Goal: Transaction & Acquisition: Purchase product/service

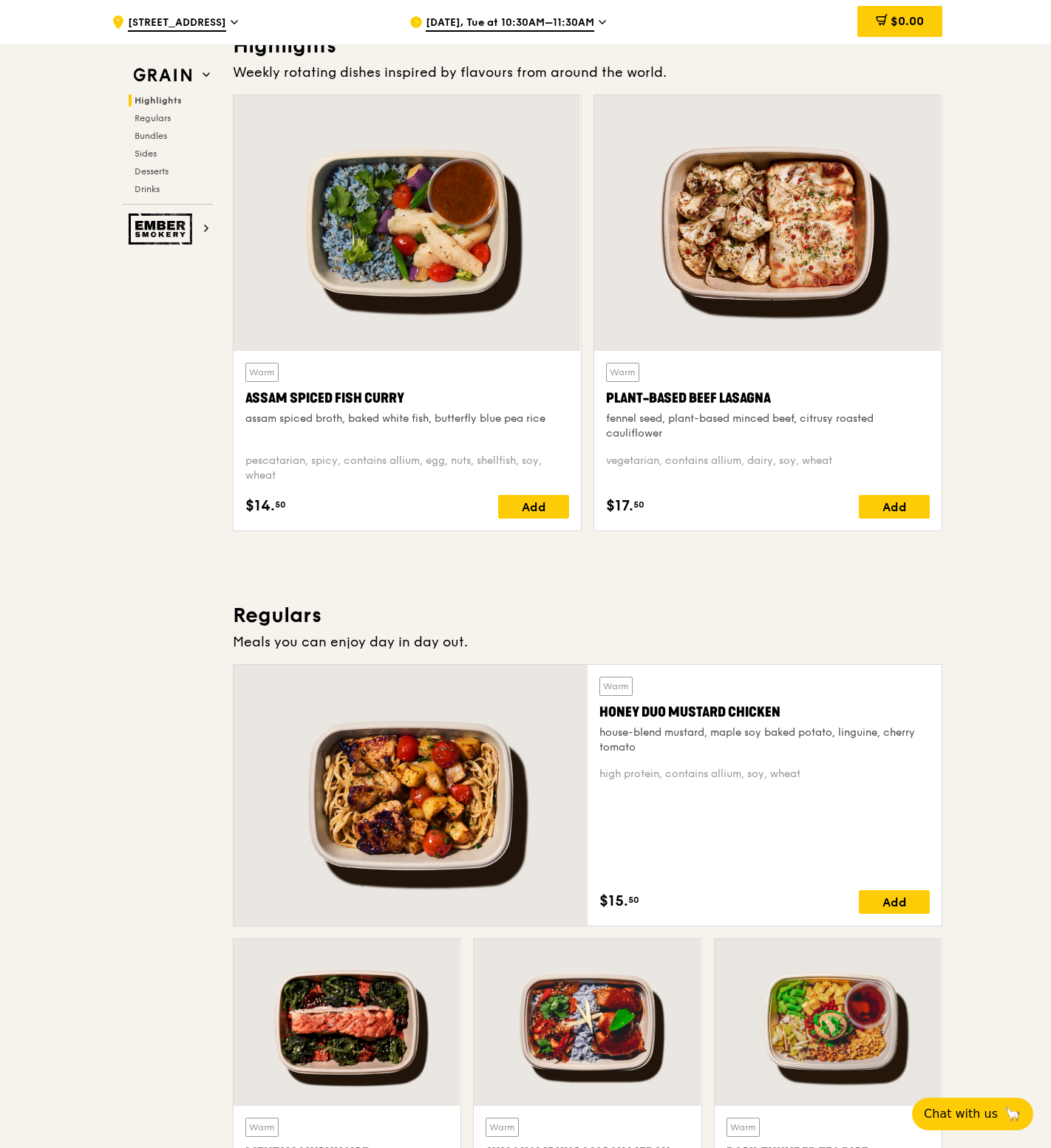
scroll to position [468, 0]
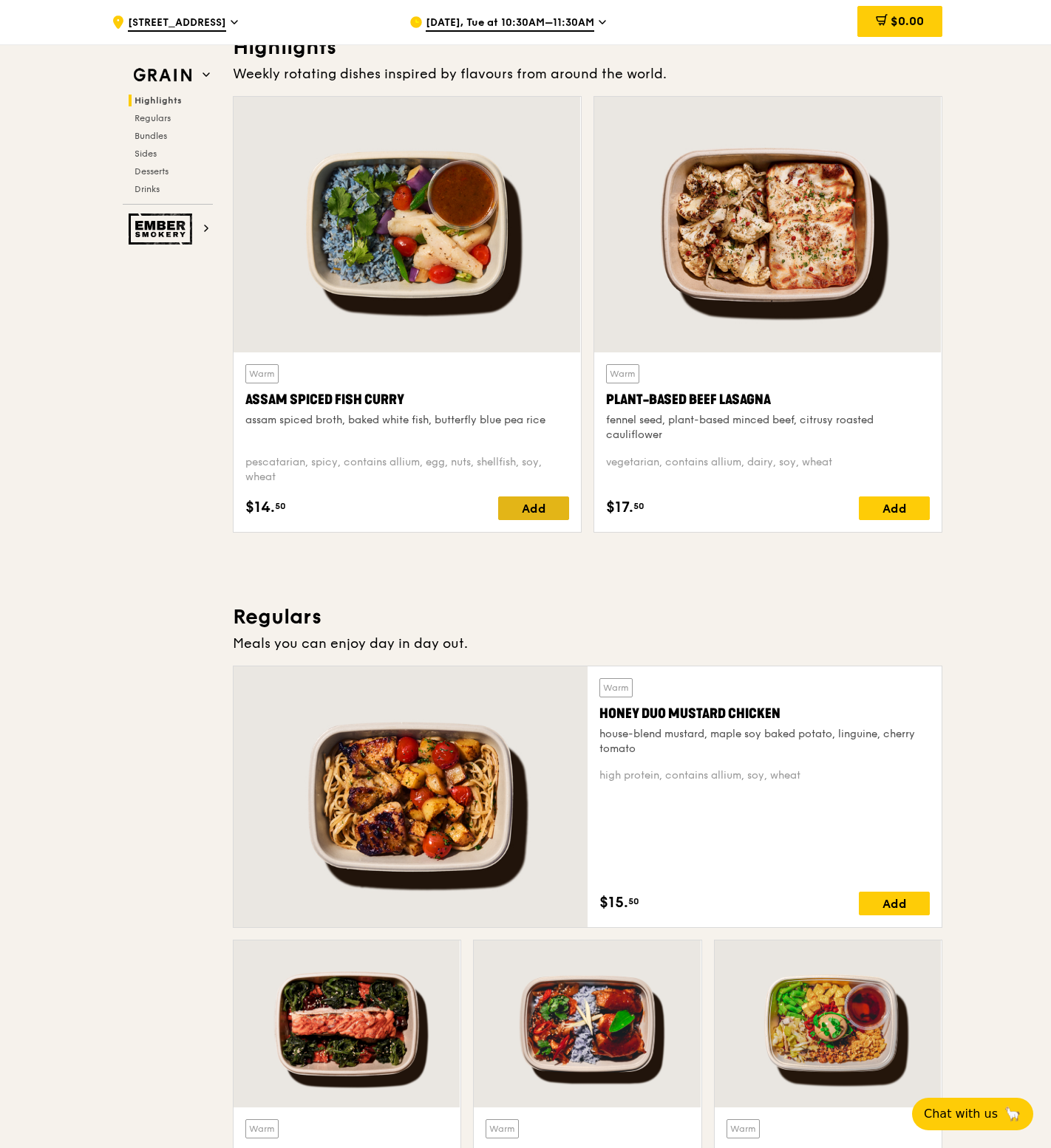
click at [525, 508] on div "Add" at bounding box center [533, 509] width 71 height 24
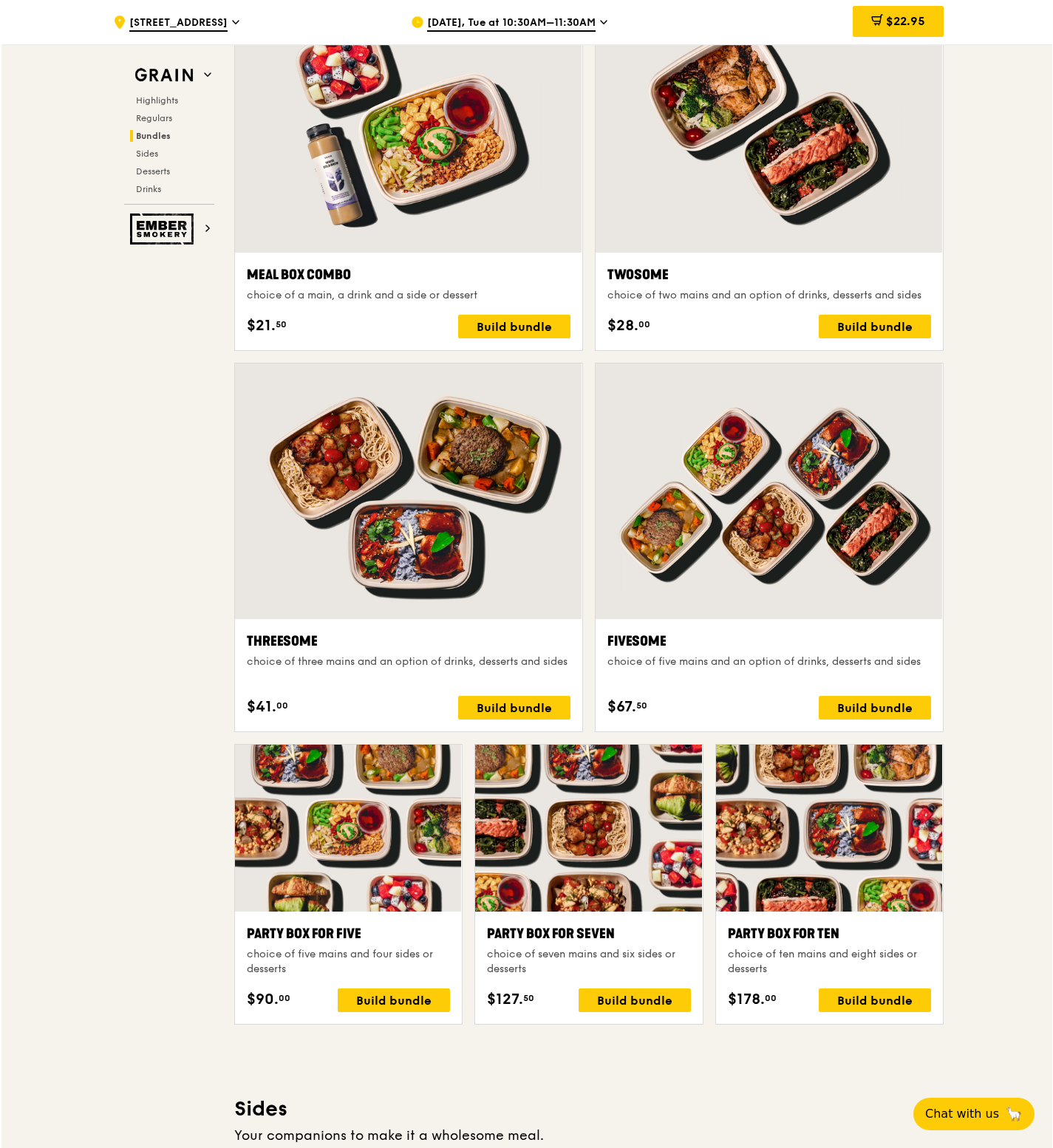
scroll to position [2293, 0]
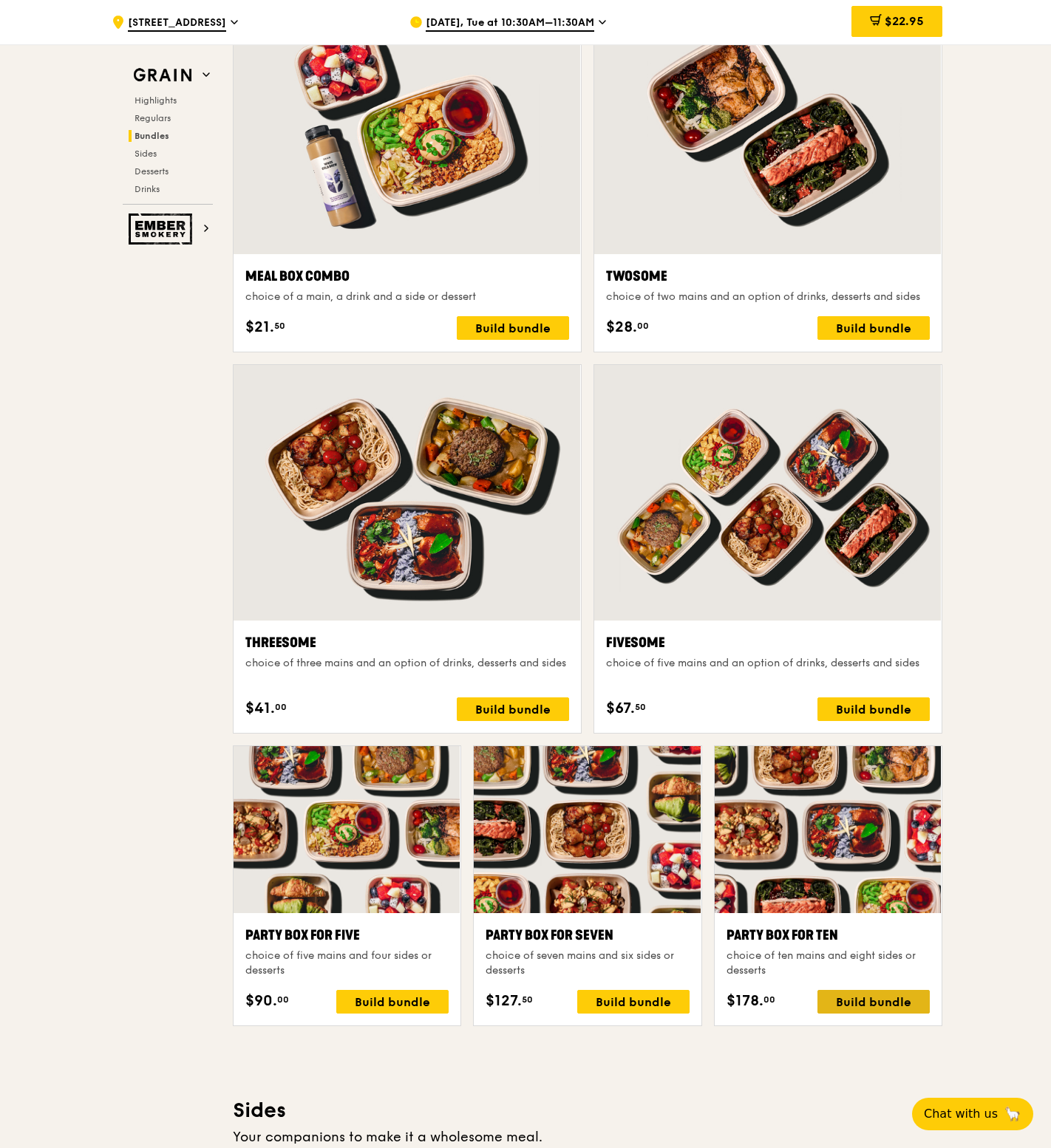
click at [873, 1005] on div "Build bundle" at bounding box center [873, 1002] width 112 height 24
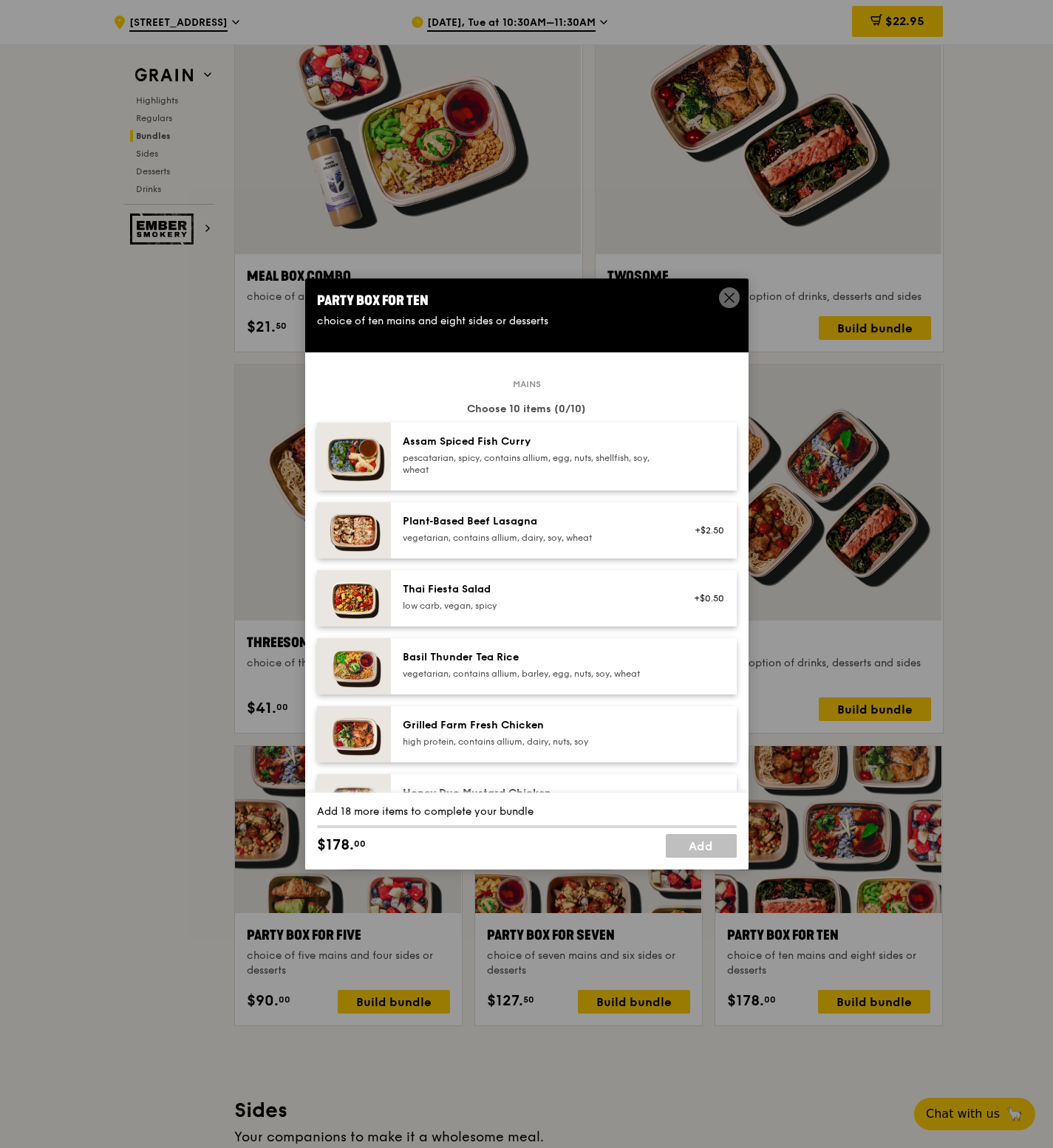
click at [610, 464] on div "pescatarian, spicy, contains allium, egg, nuts, shellfish, soy, wheat" at bounding box center [535, 464] width 265 height 24
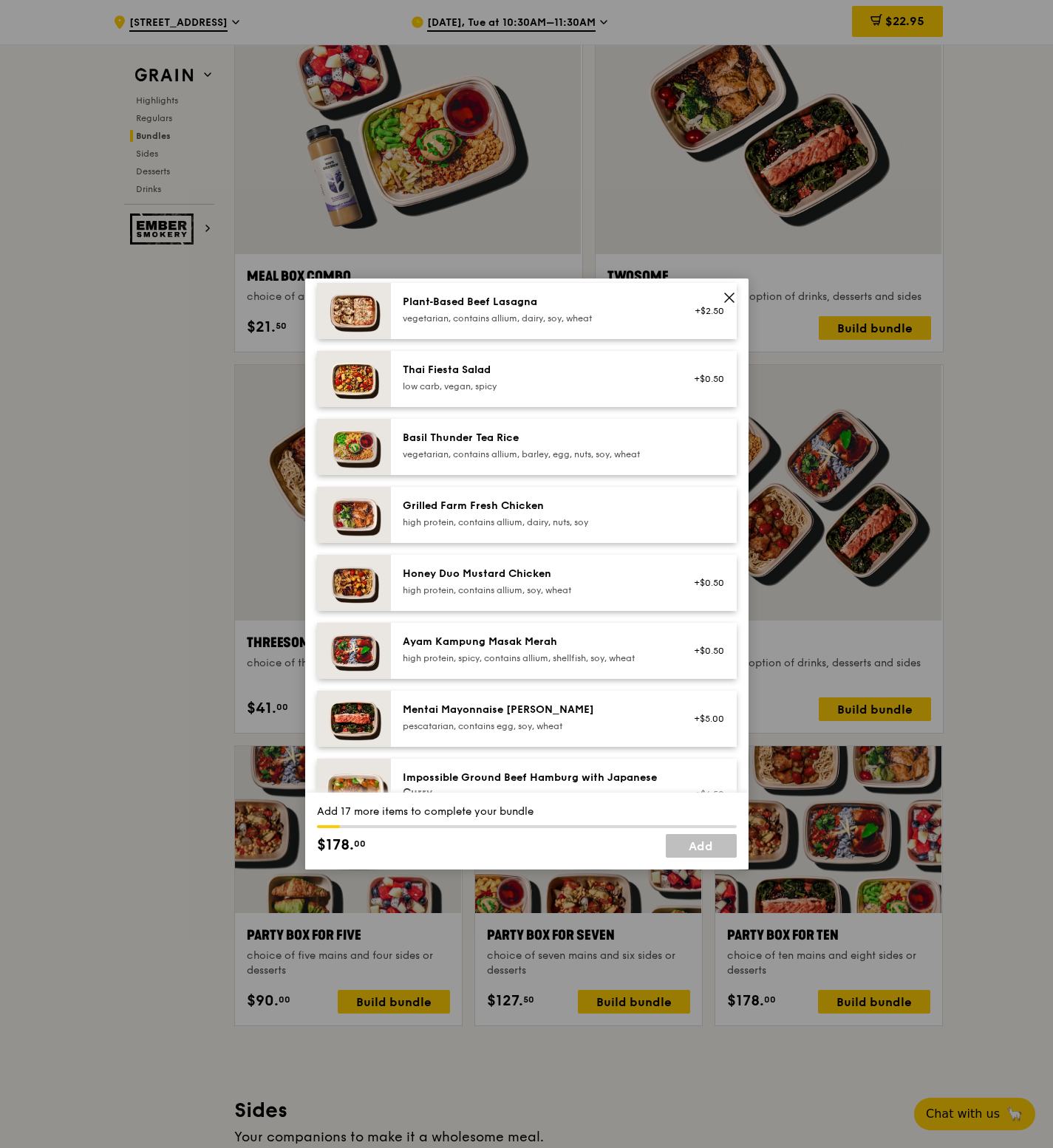
scroll to position [220, 0]
click at [550, 712] on div "Mentai Mayonnaise [PERSON_NAME]" at bounding box center [535, 709] width 265 height 15
click at [565, 557] on div "Honey Duo Mustard Chicken high protein, contains allium, soy, wheat +$0.50" at bounding box center [564, 582] width 346 height 56
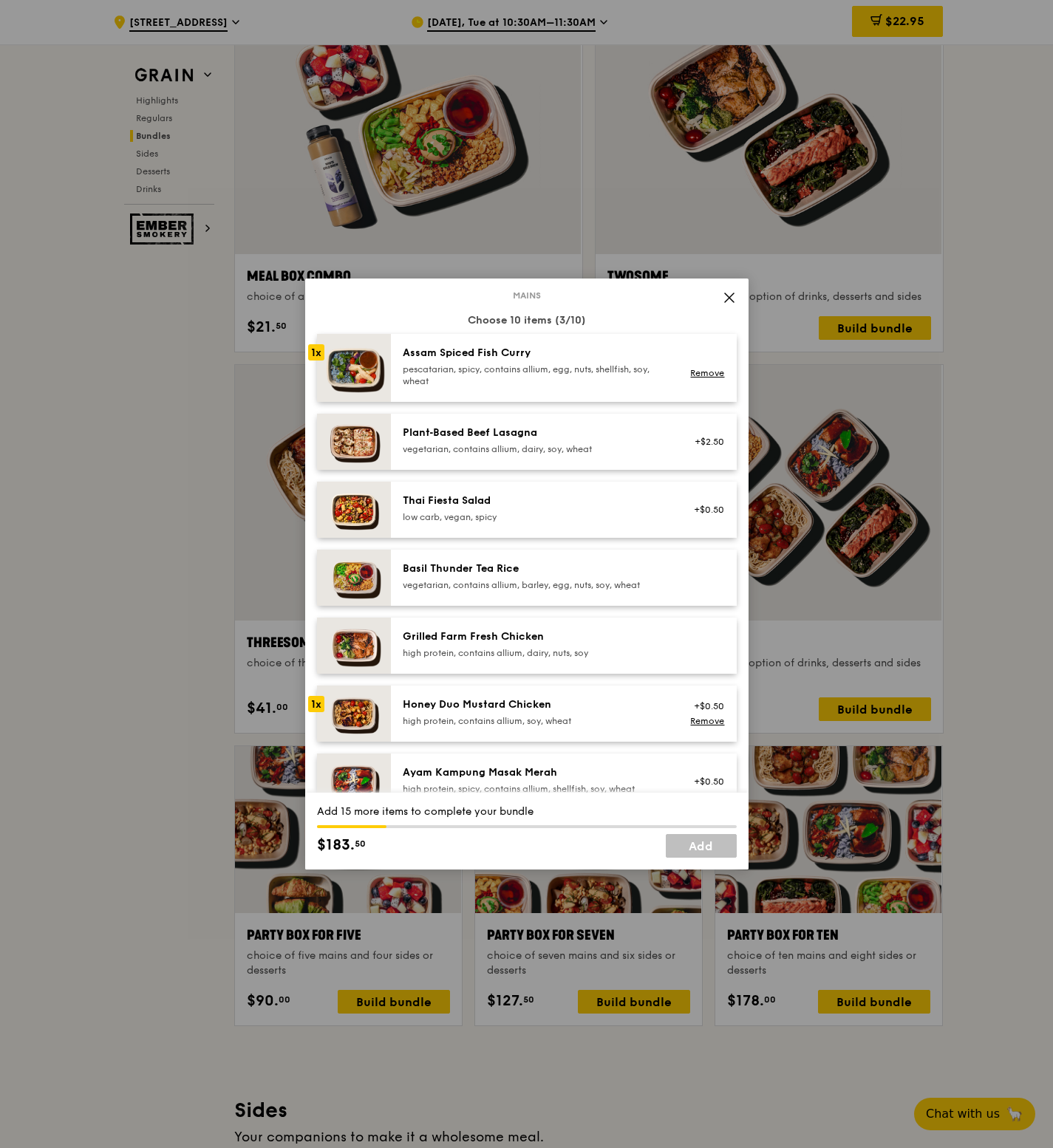
scroll to position [75, 0]
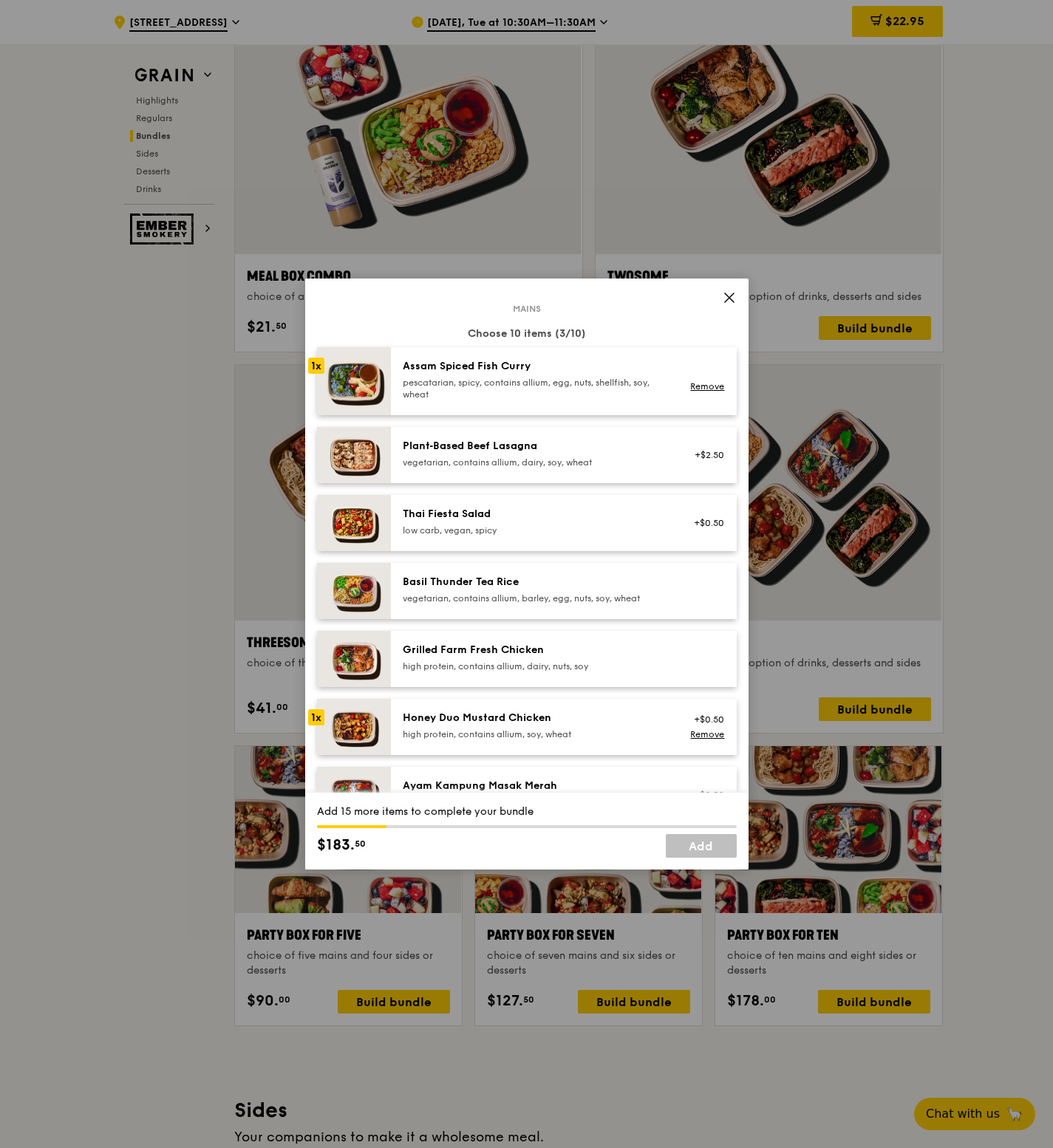
click at [551, 457] on div "vegetarian, contains allium, dairy, soy, wheat" at bounding box center [535, 463] width 265 height 12
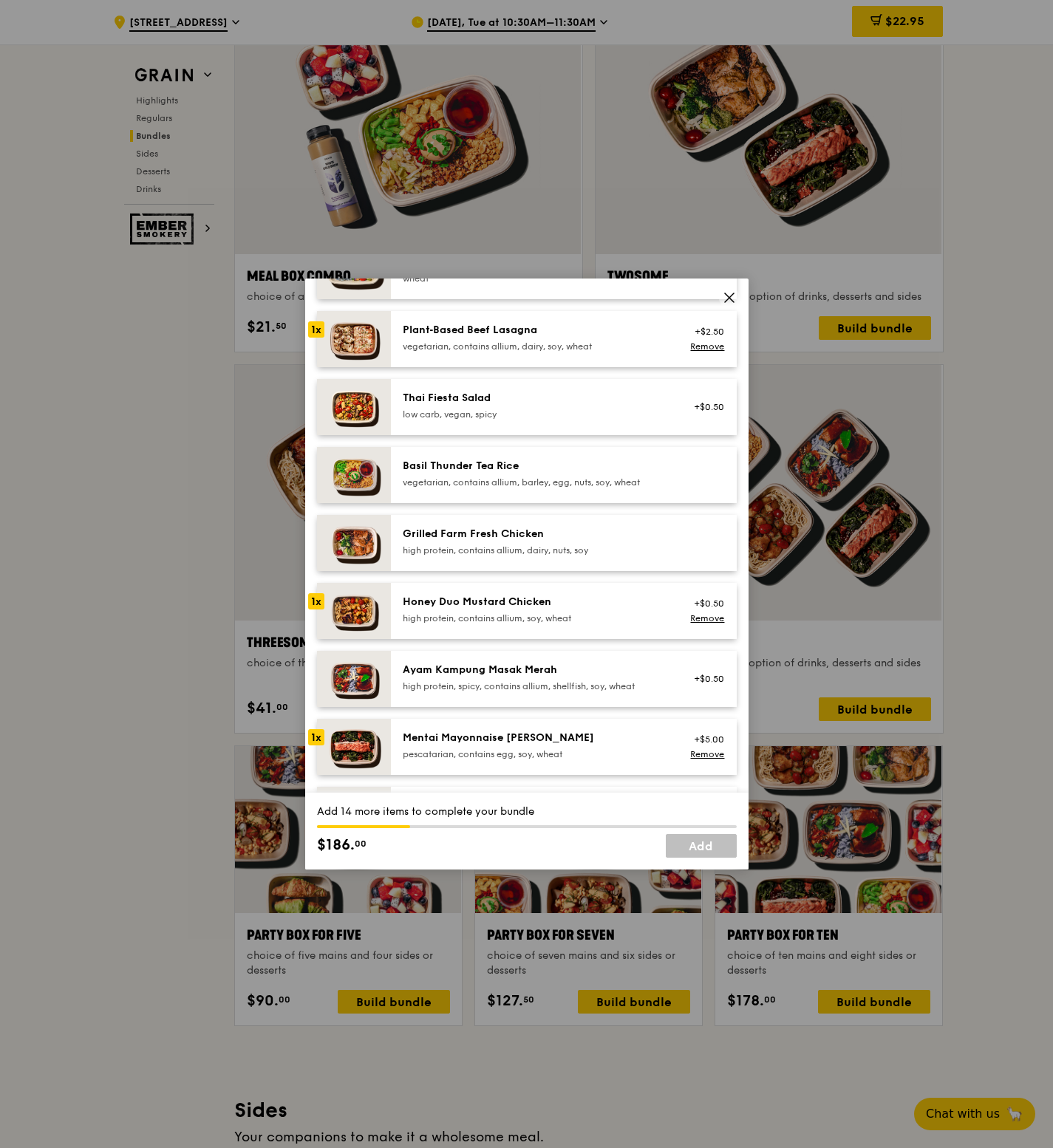
scroll to position [193, 0]
click at [544, 423] on div "Thai Fiesta Salad low carb, vegan, spicy +$0.50" at bounding box center [564, 406] width 346 height 56
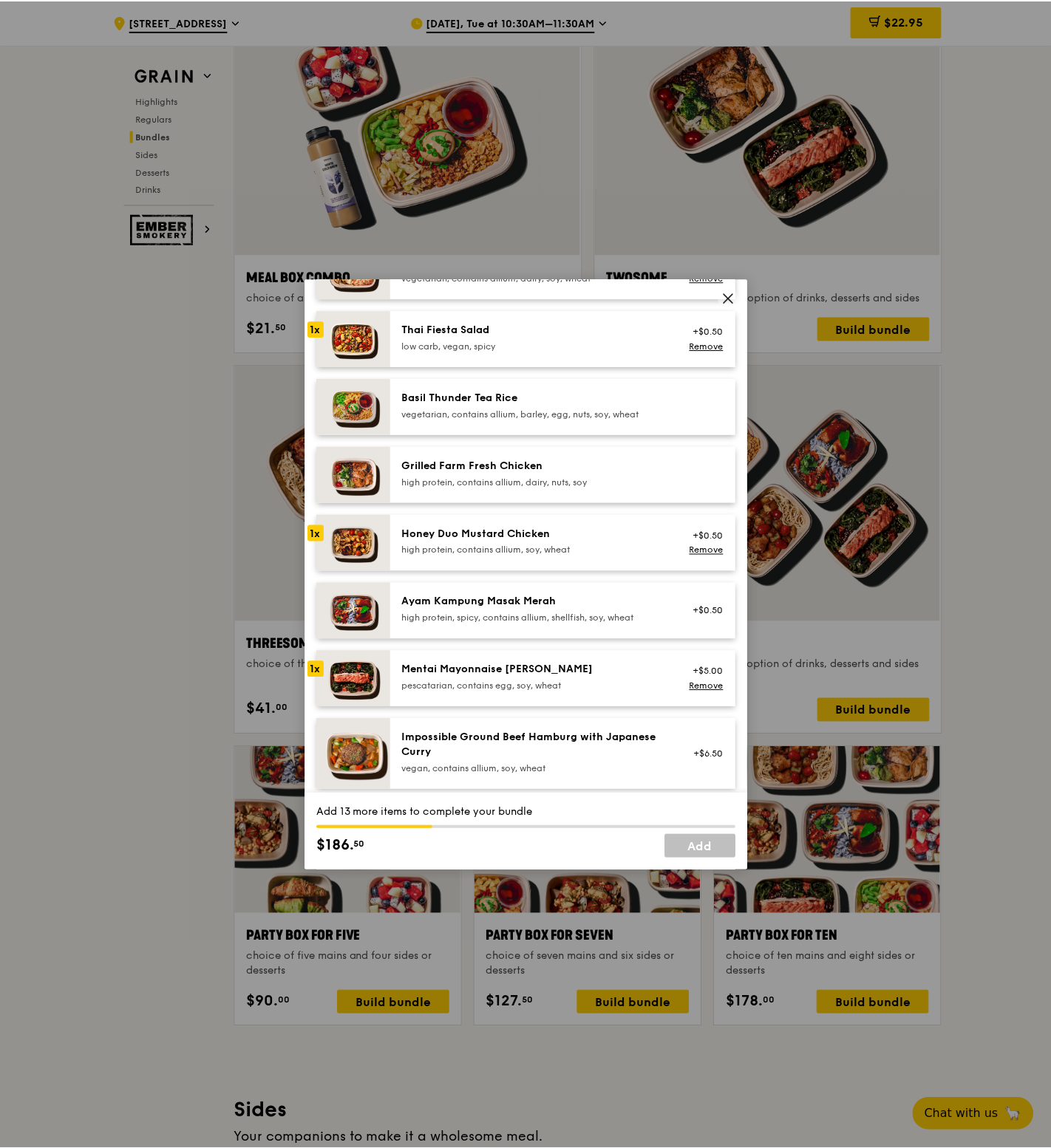
scroll to position [262, 0]
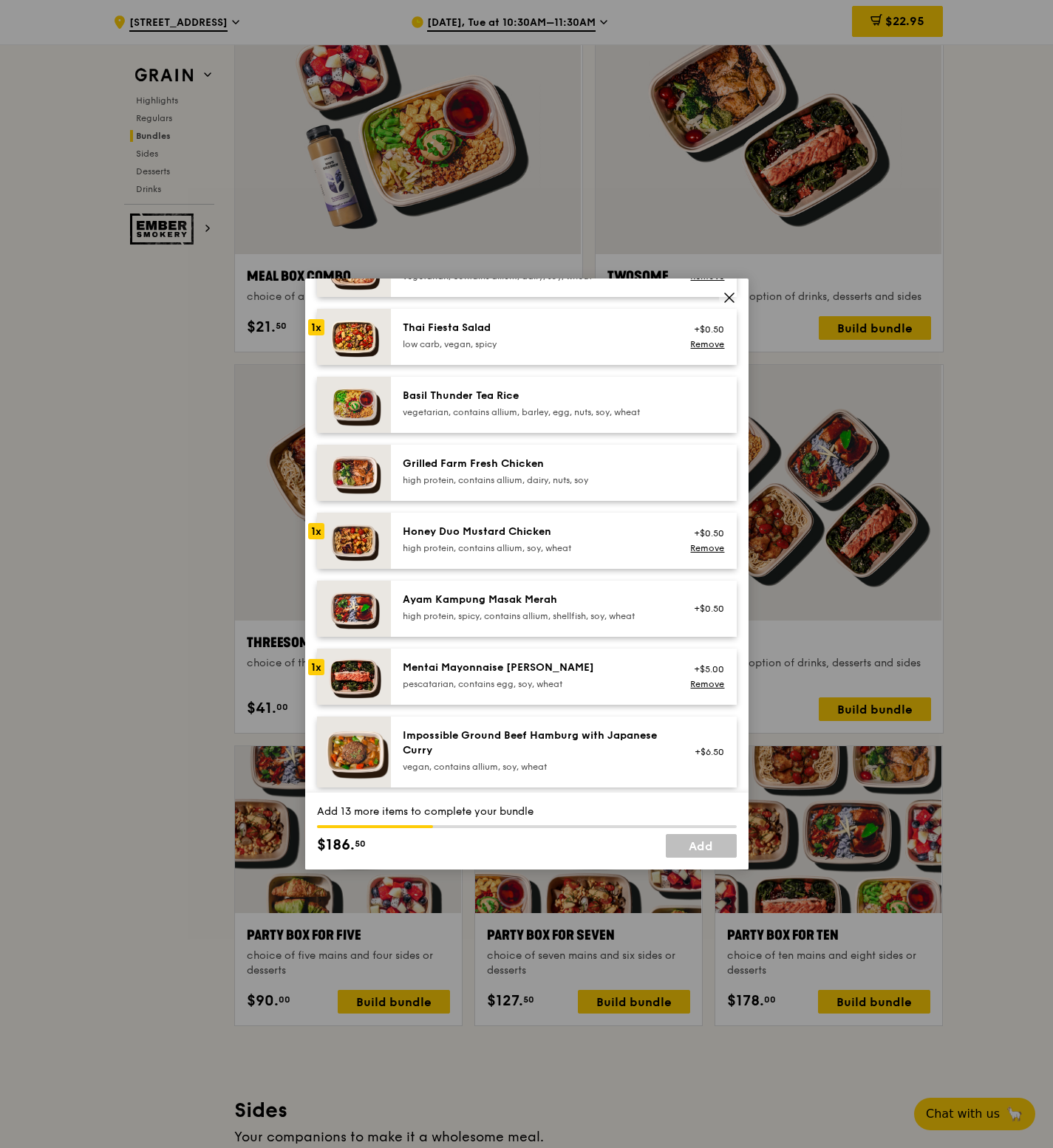
click at [497, 679] on div "pescatarian, contains egg, soy, wheat" at bounding box center [535, 684] width 265 height 12
click at [729, 299] on icon at bounding box center [729, 297] width 13 height 13
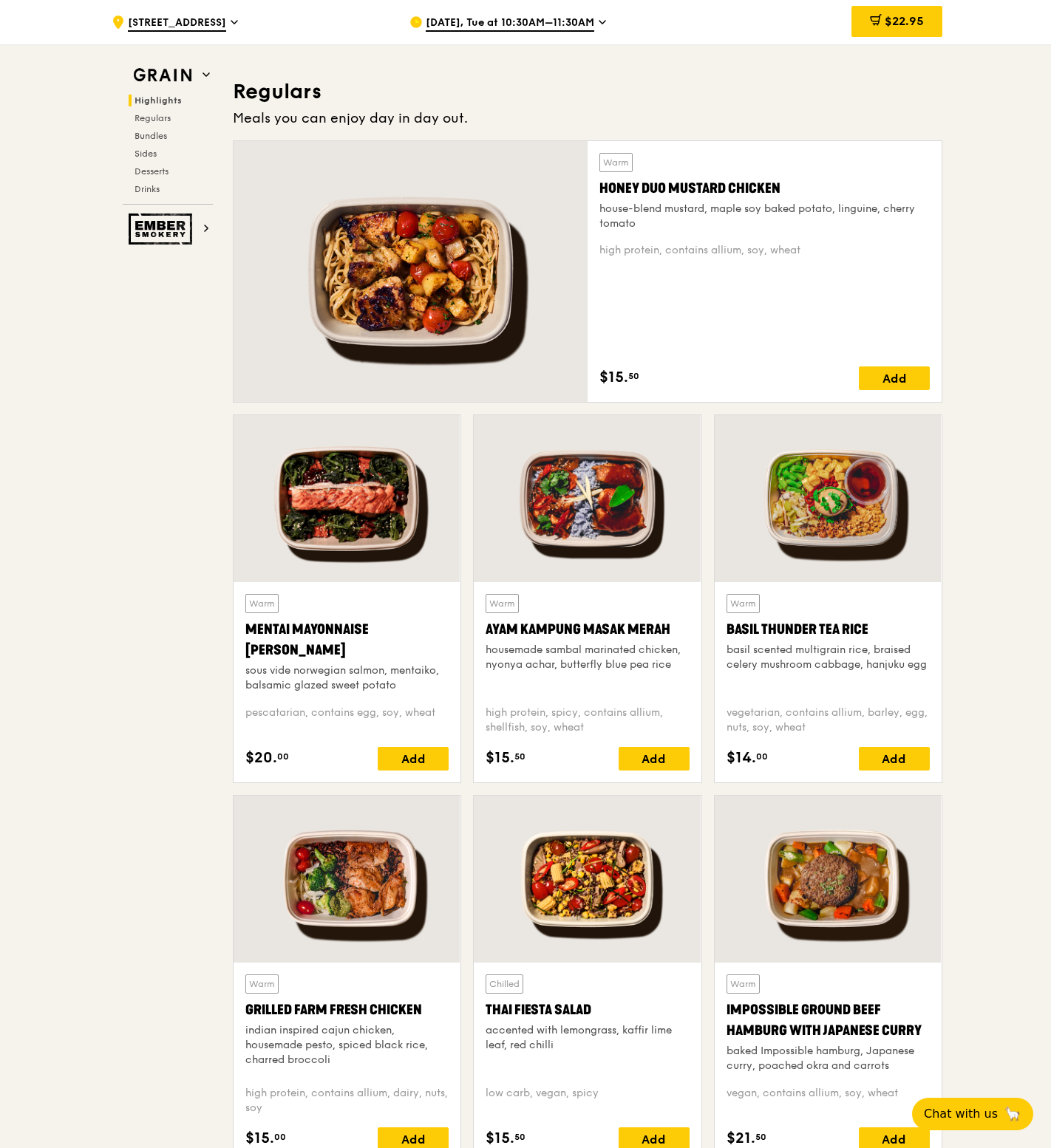
scroll to position [1001, 0]
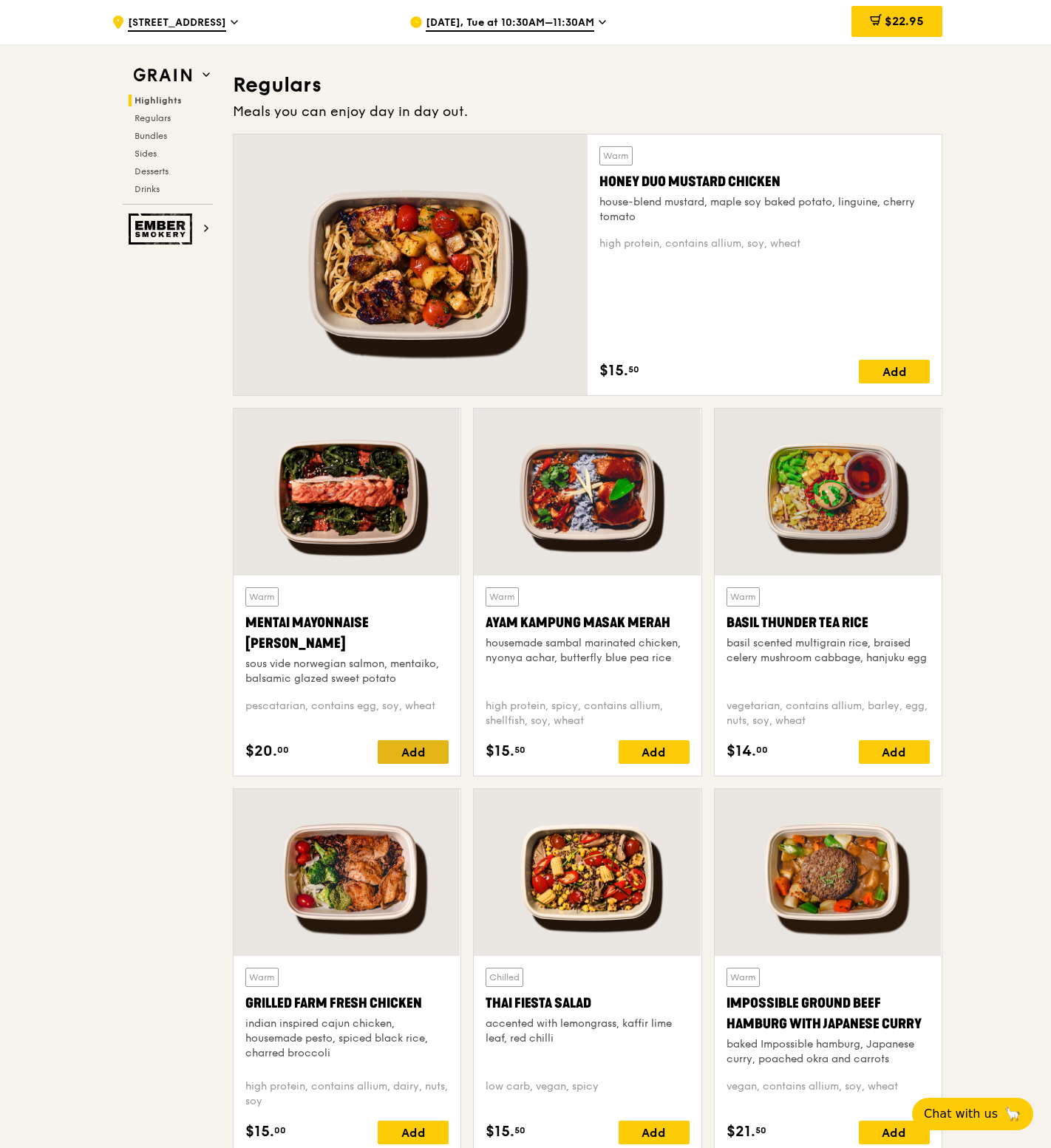
click at [426, 748] on div "Add" at bounding box center [413, 752] width 71 height 24
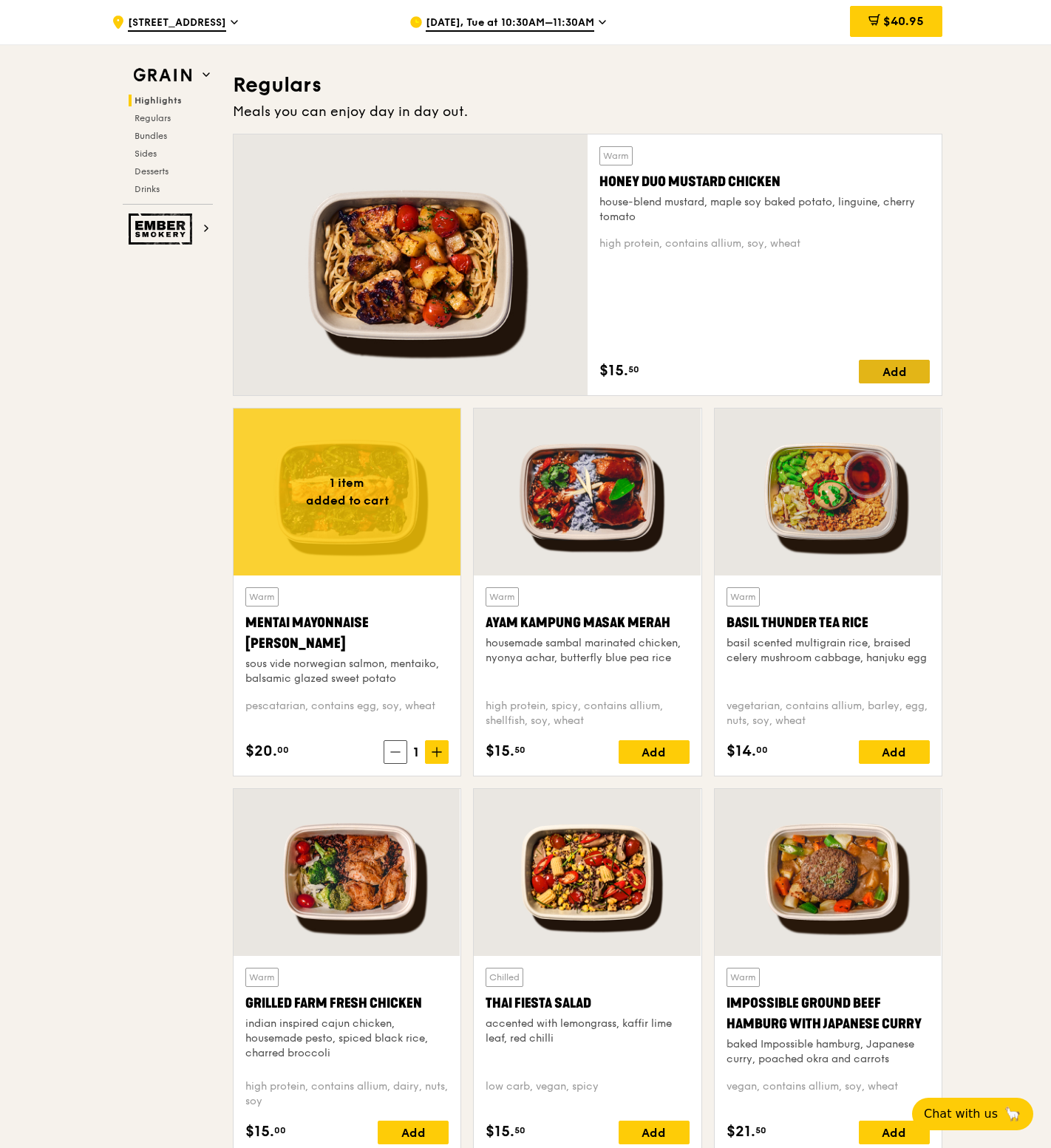
click at [911, 367] on div "Add" at bounding box center [894, 372] width 71 height 24
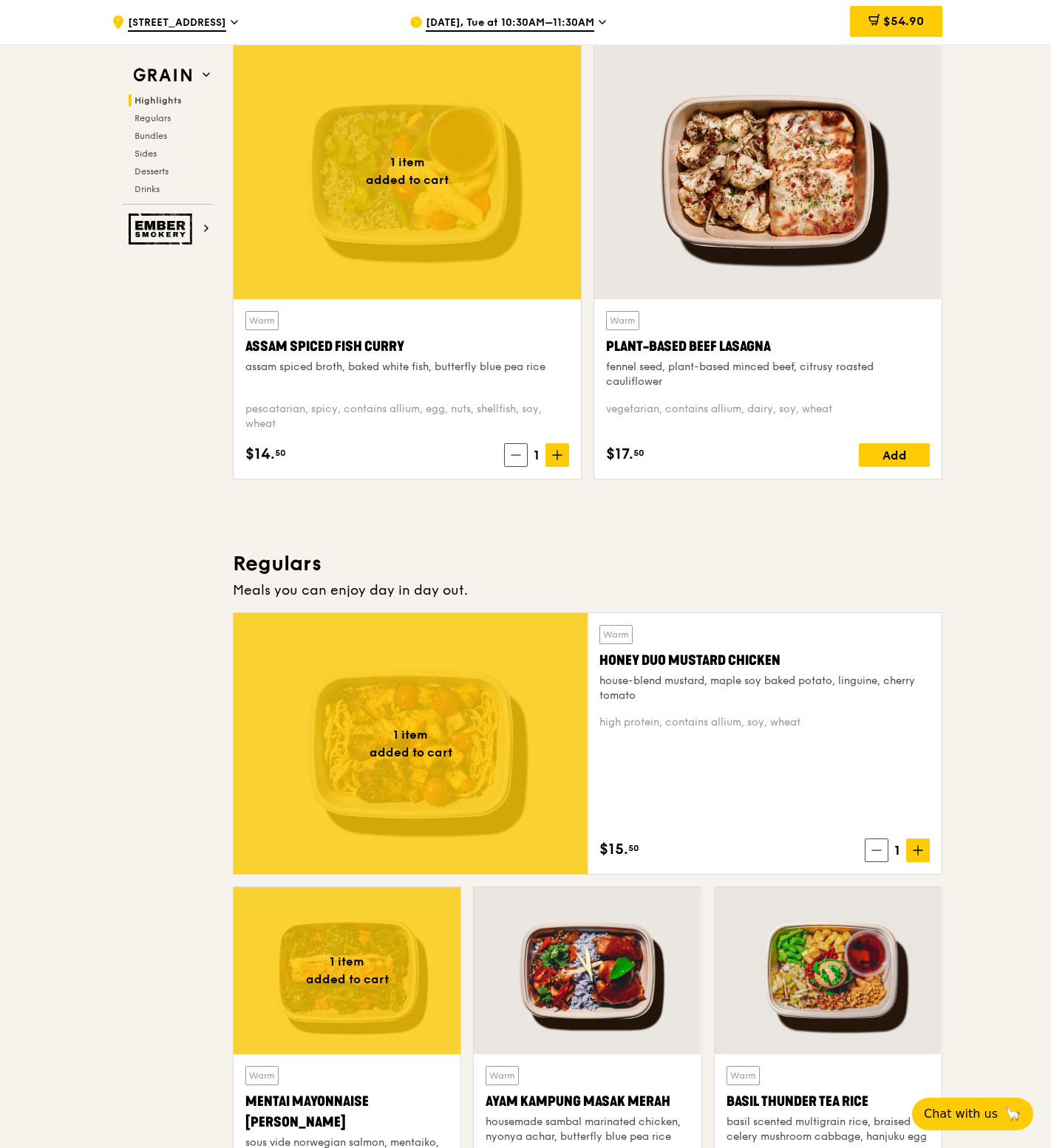
scroll to position [521, 0]
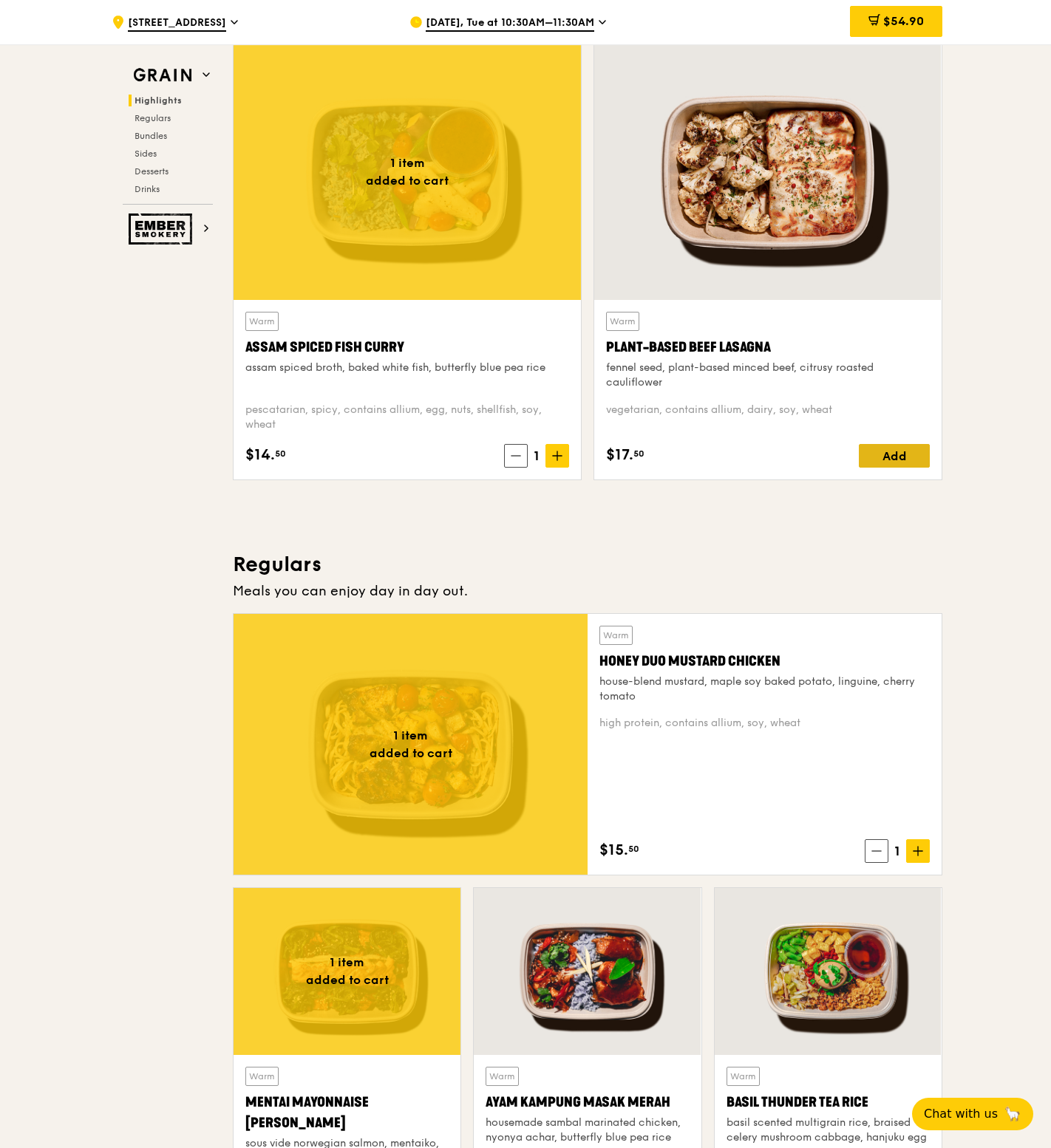
click at [887, 451] on div "Add" at bounding box center [894, 456] width 71 height 24
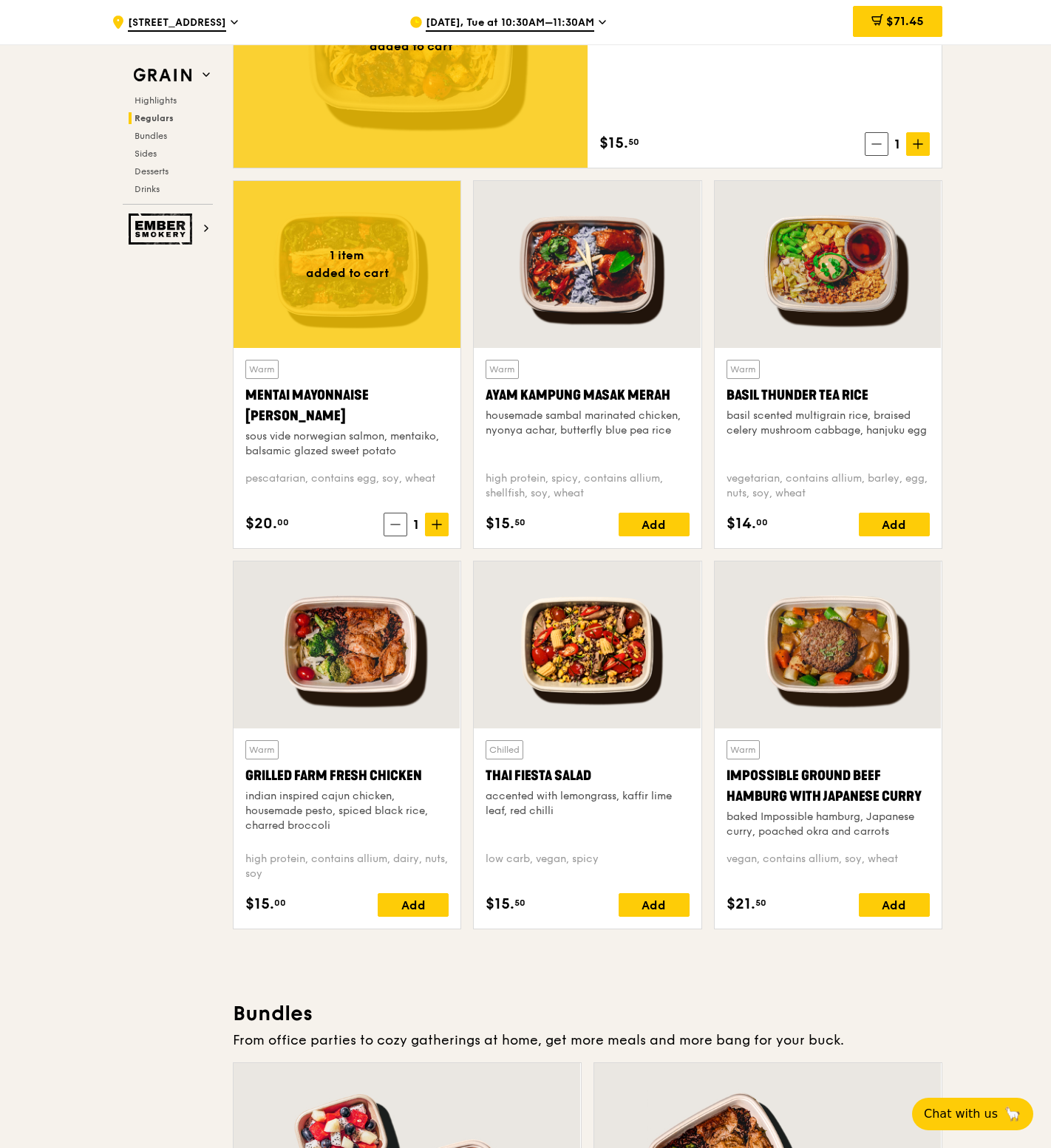
scroll to position [1242, 0]
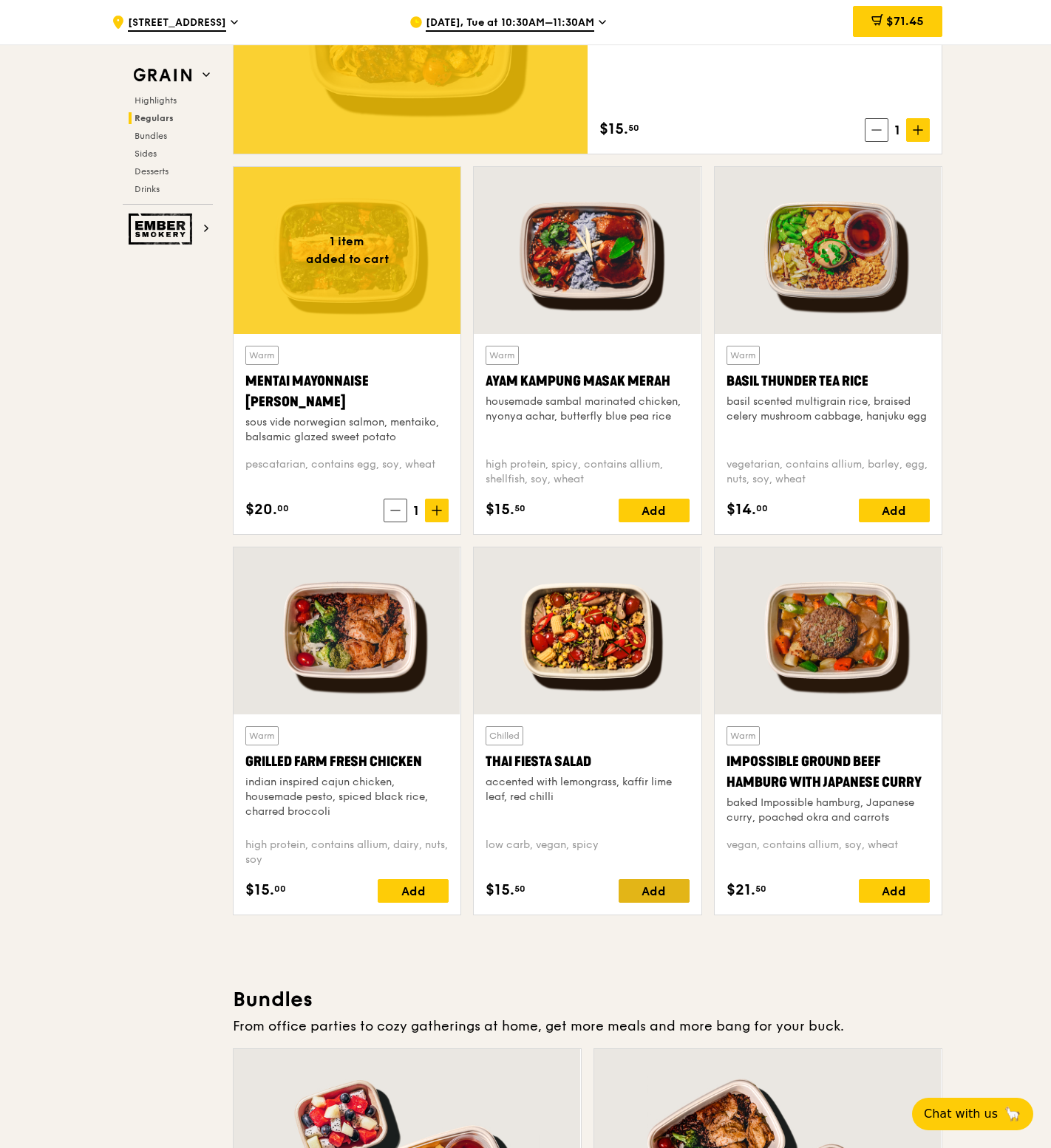
click at [652, 882] on div "Add" at bounding box center [653, 891] width 71 height 24
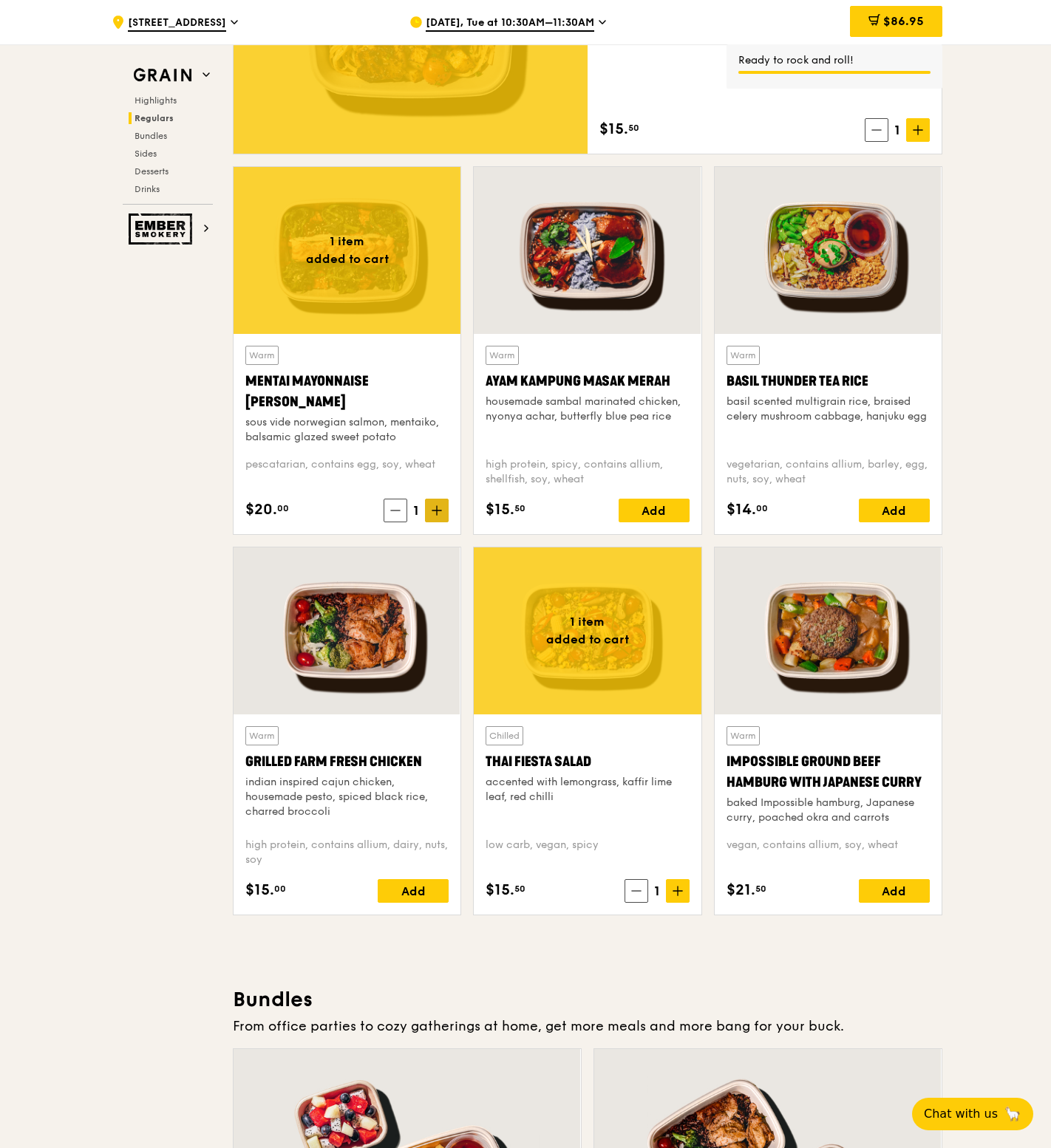
click at [430, 519] on span at bounding box center [437, 511] width 24 height 24
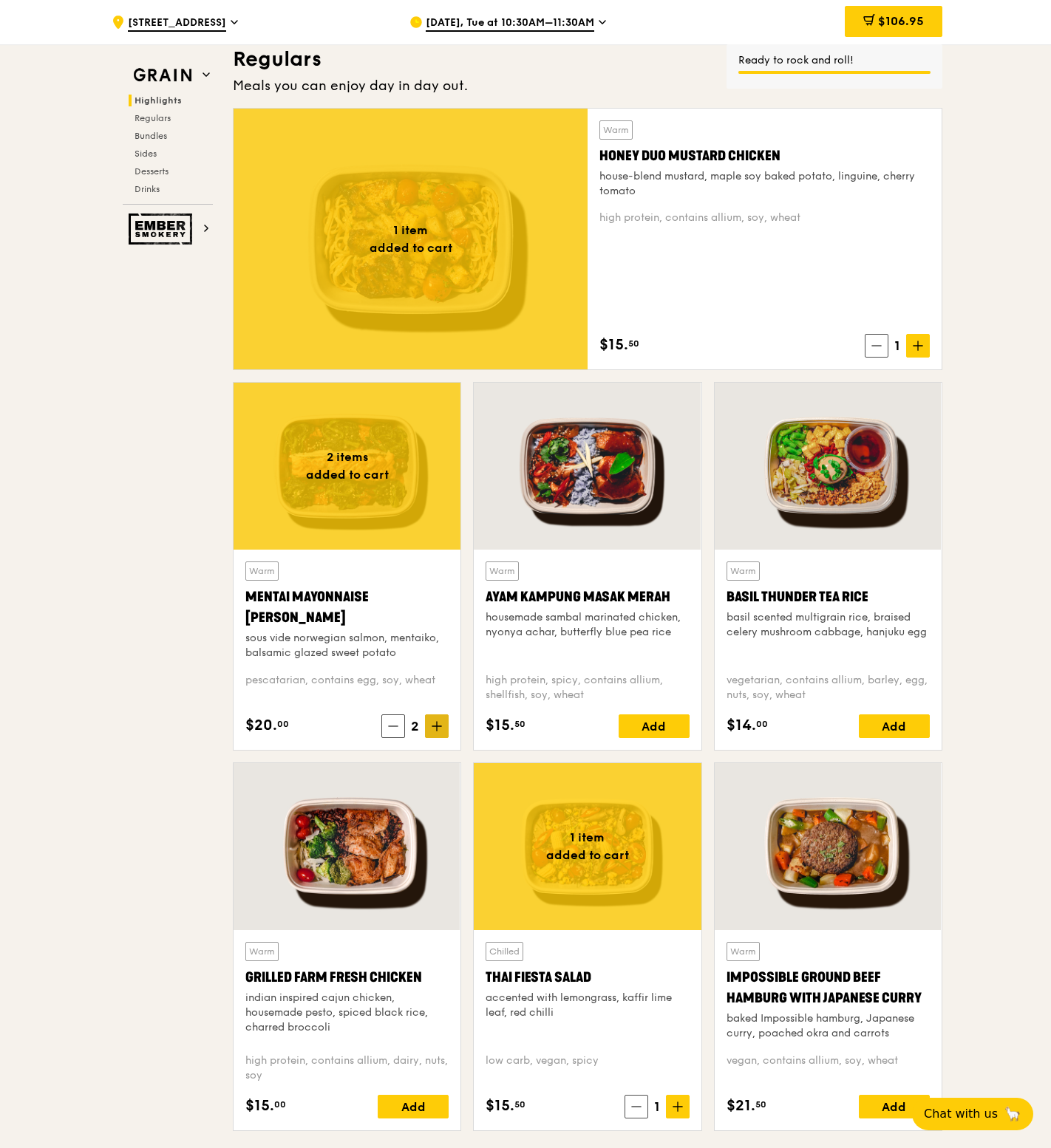
scroll to position [961, 0]
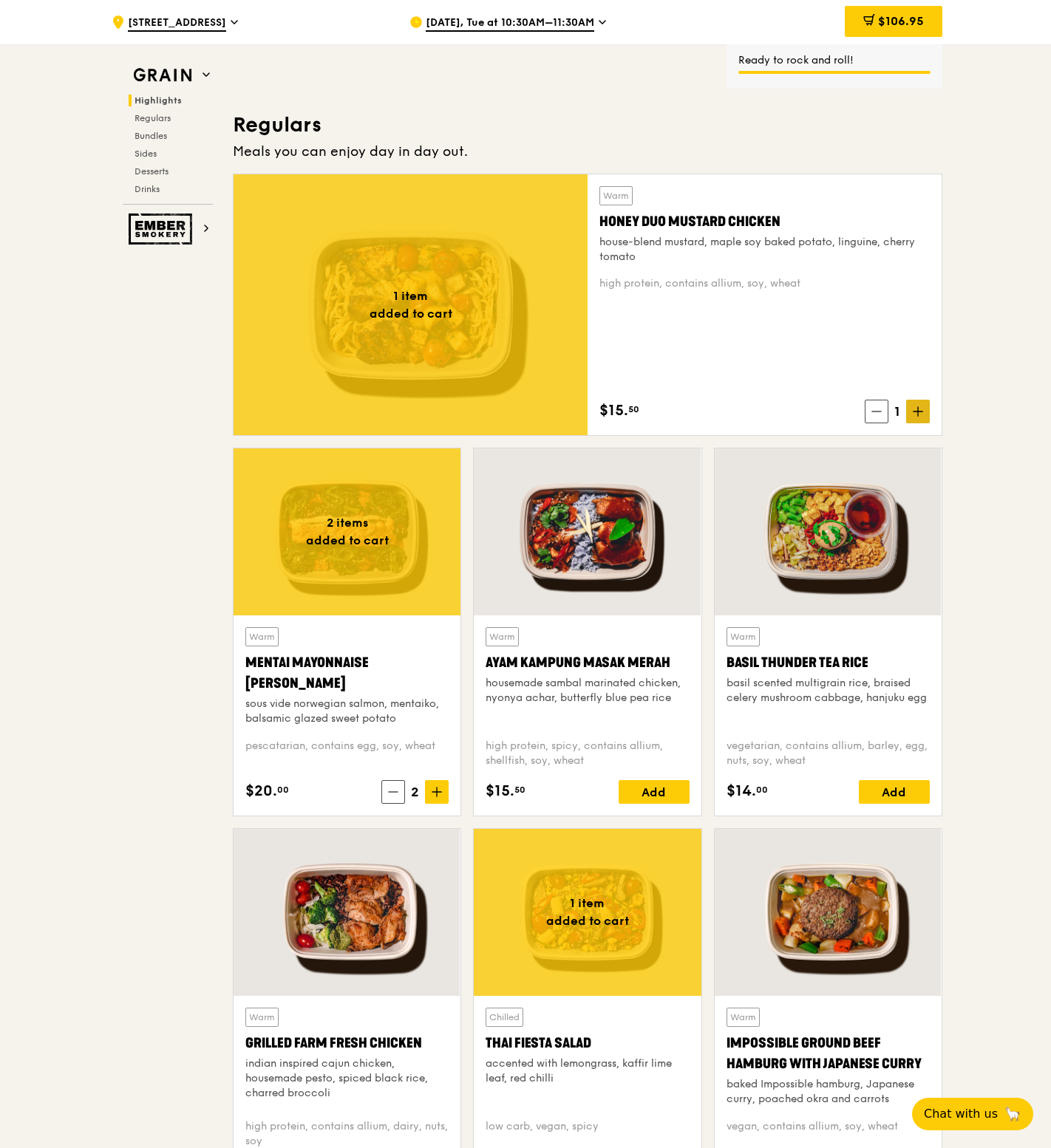
click at [920, 406] on icon at bounding box center [918, 411] width 10 height 10
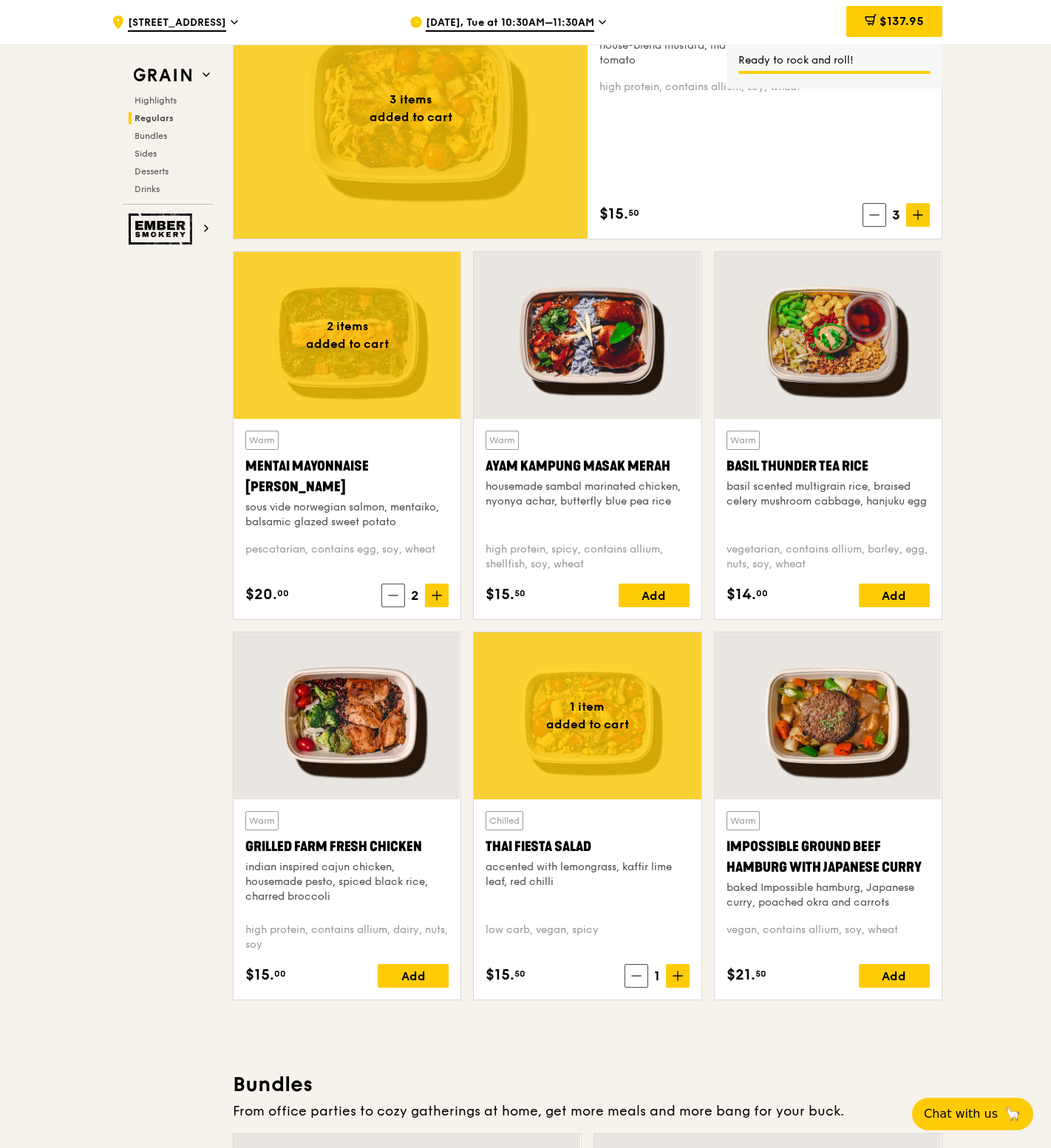
scroll to position [1160, 0]
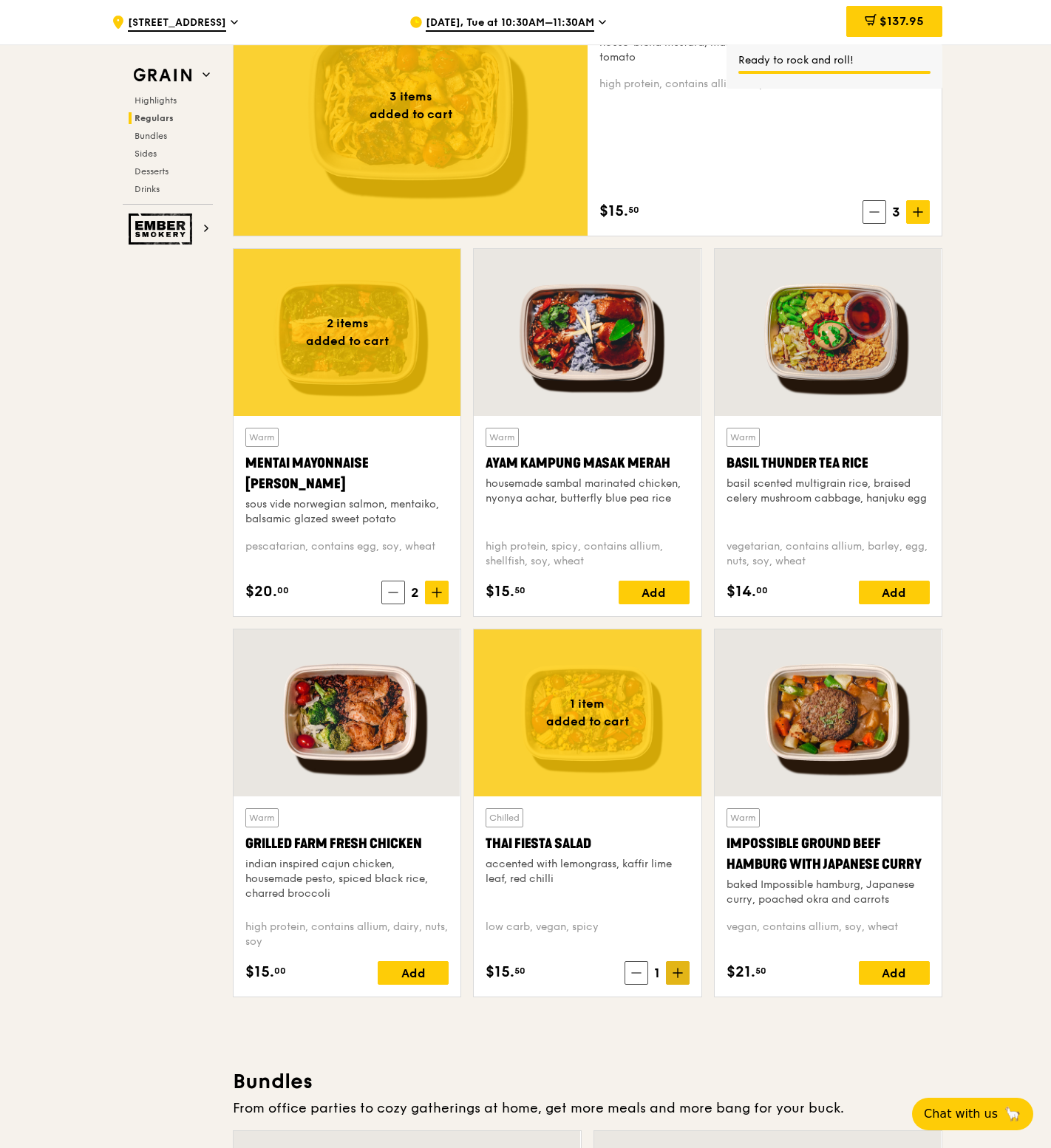
click at [678, 974] on icon at bounding box center [677, 973] width 10 height 10
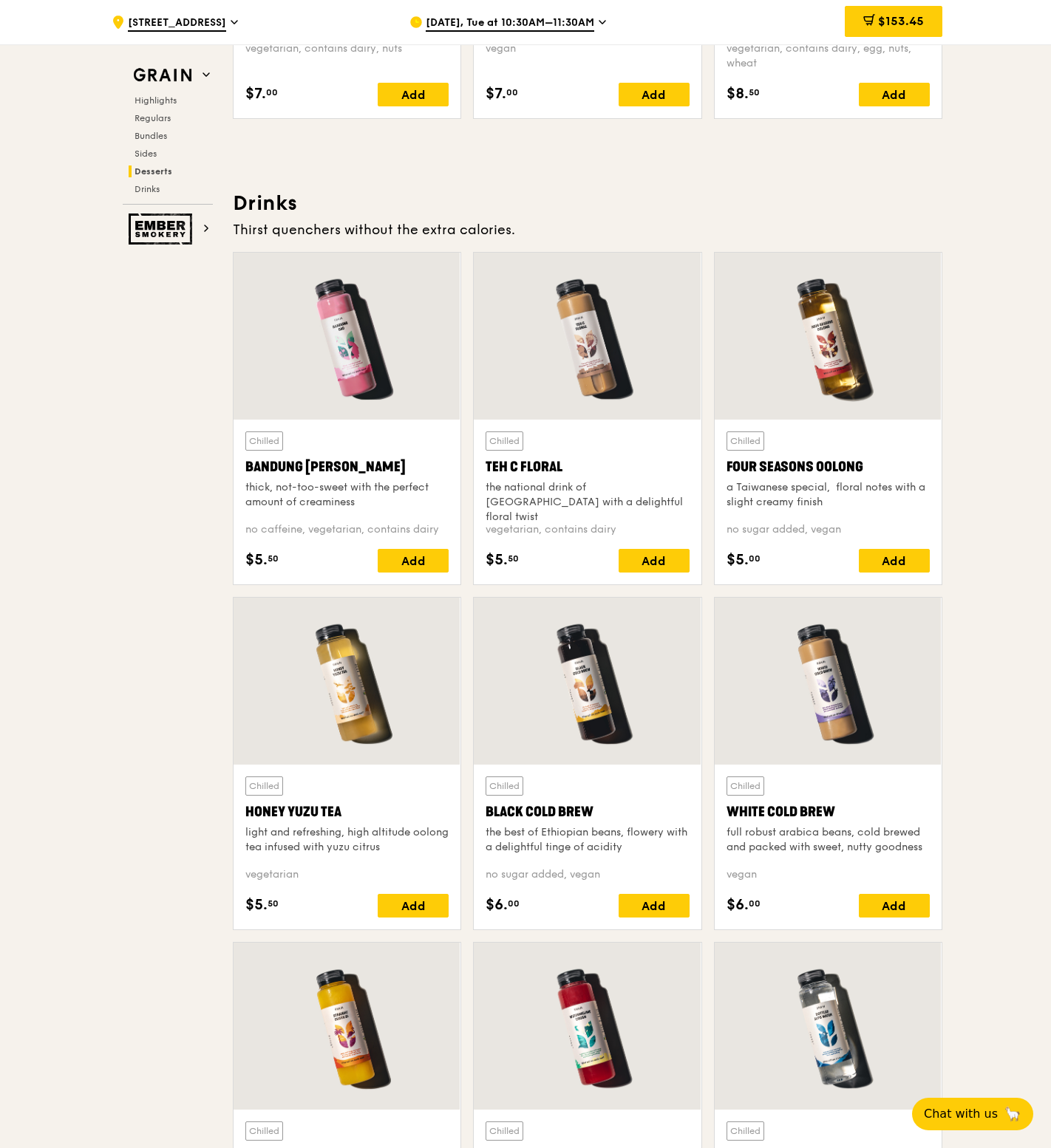
scroll to position [5024, 0]
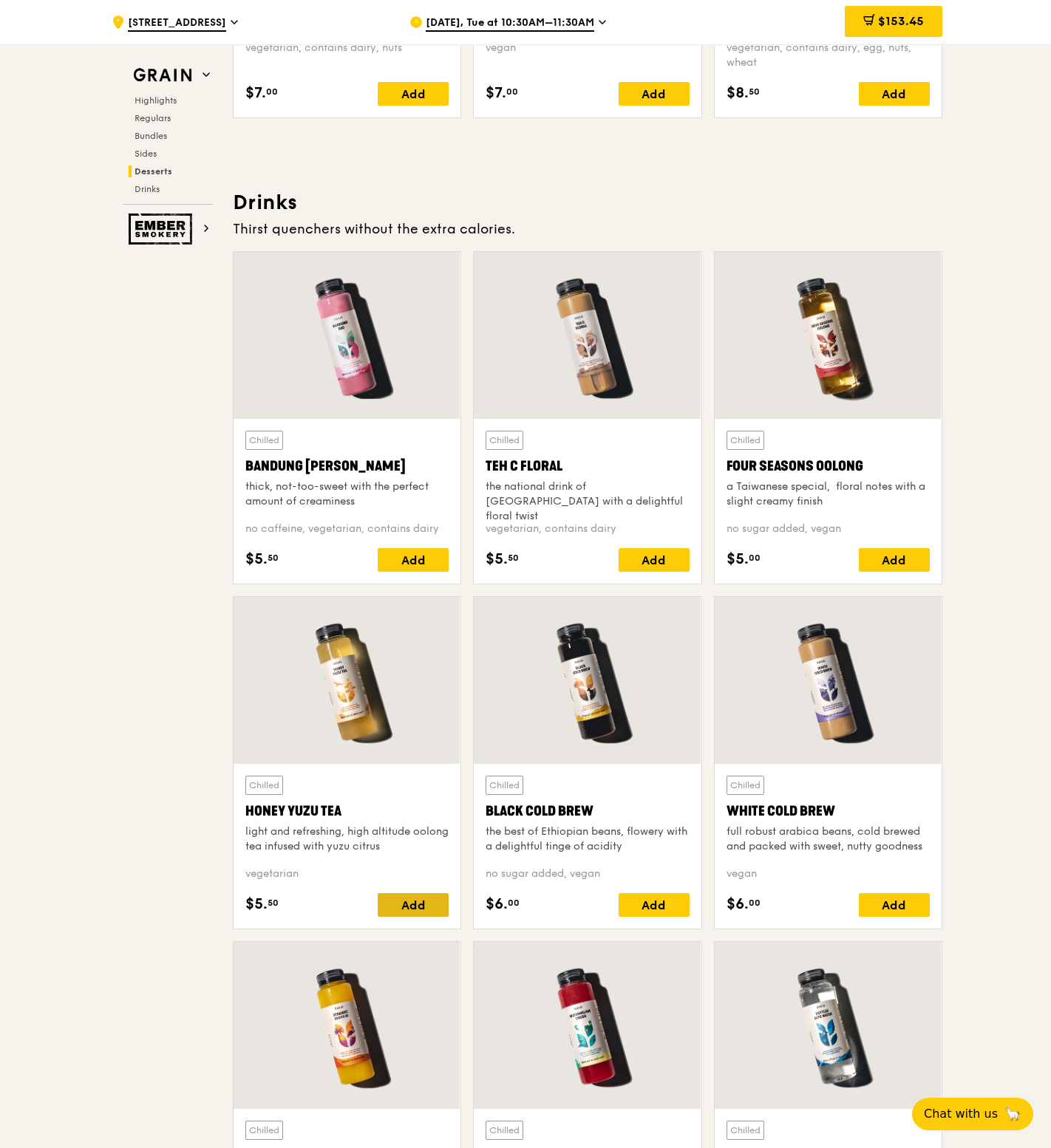
click at [413, 912] on div "Add" at bounding box center [413, 905] width 71 height 24
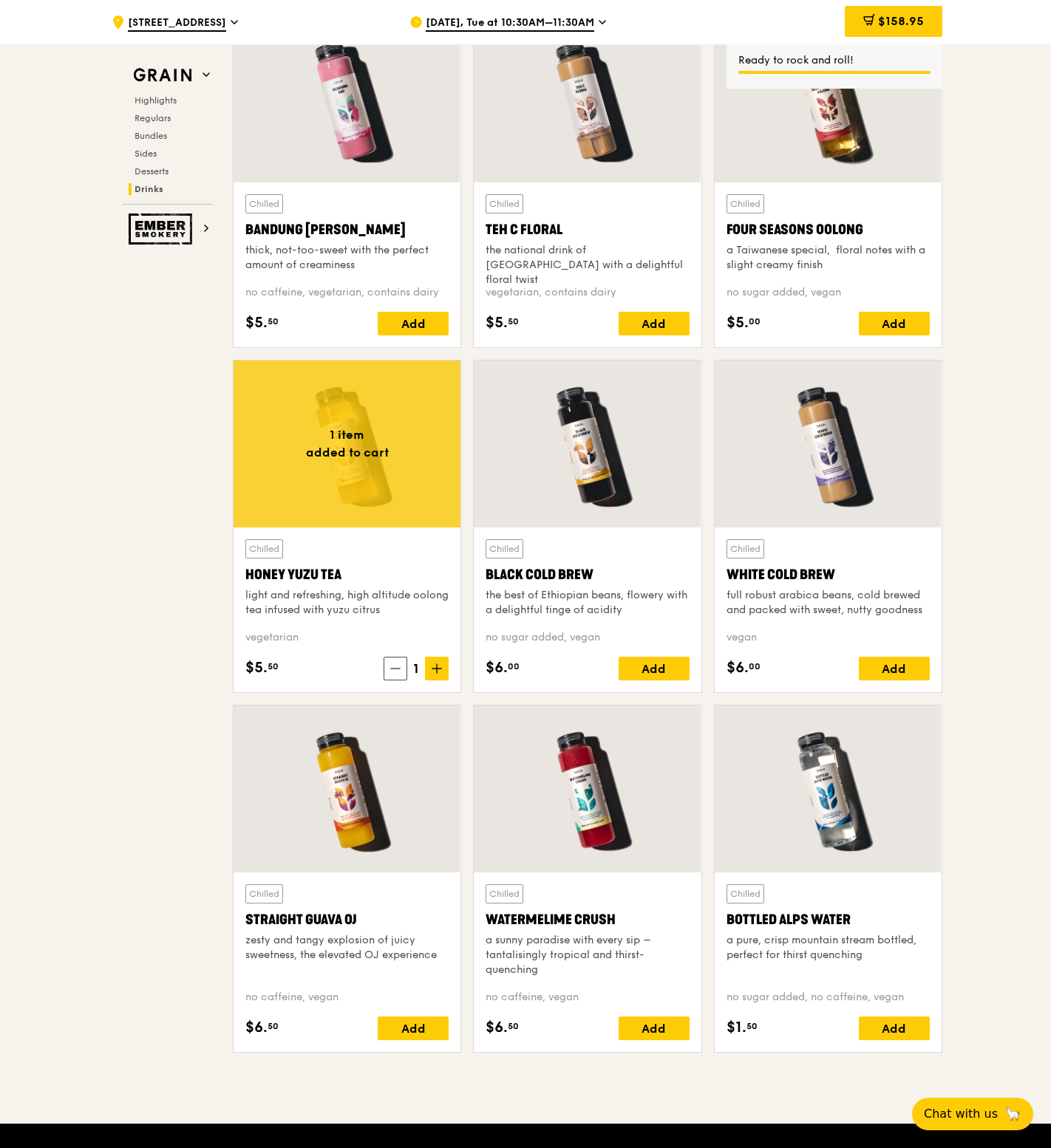
scroll to position [5265, 0]
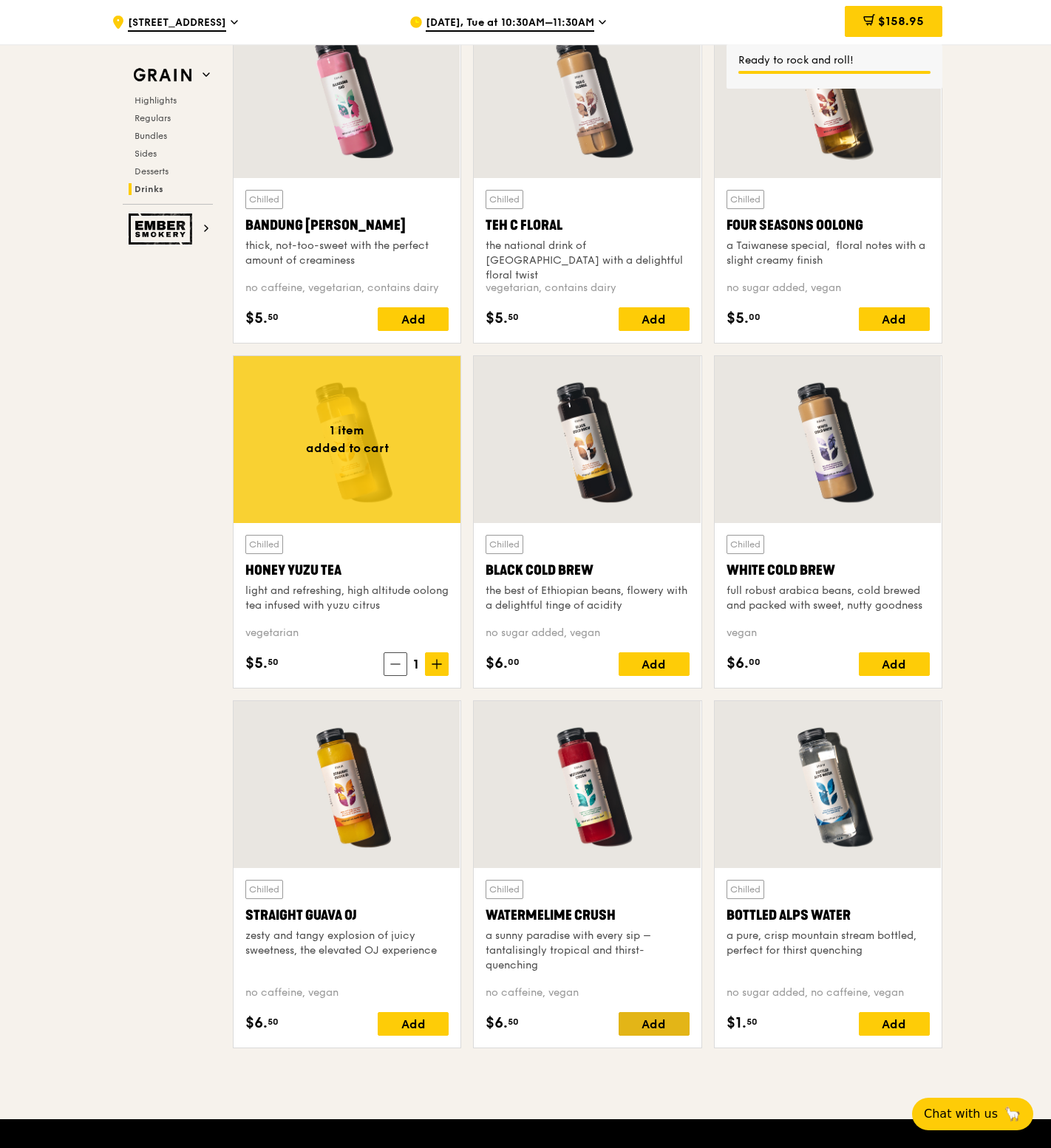
click at [646, 1036] on div "Add" at bounding box center [653, 1024] width 71 height 24
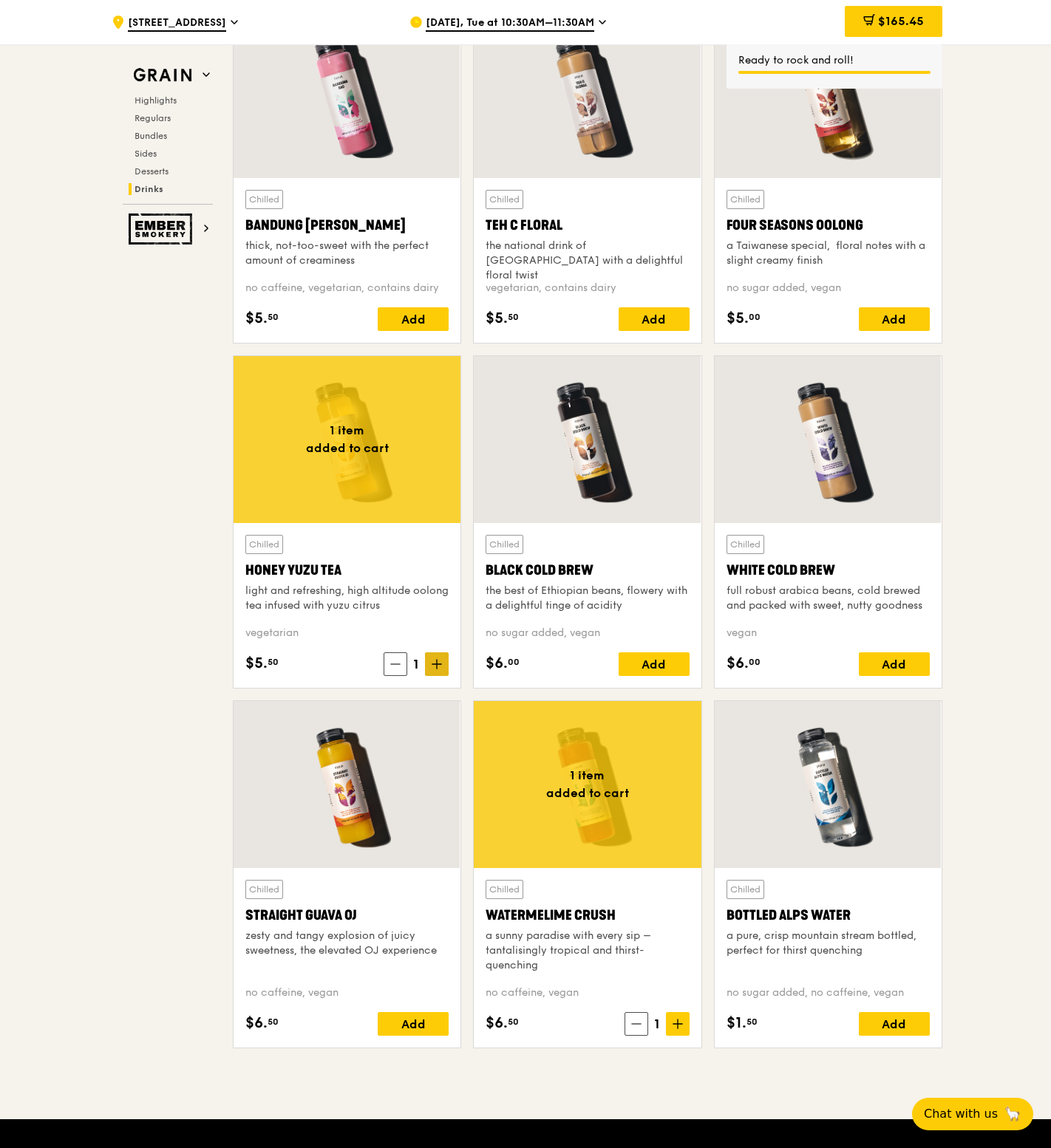
click at [441, 669] on icon at bounding box center [437, 664] width 10 height 10
click at [675, 1027] on icon at bounding box center [677, 1024] width 10 height 10
click at [901, 320] on div "Add" at bounding box center [894, 319] width 71 height 24
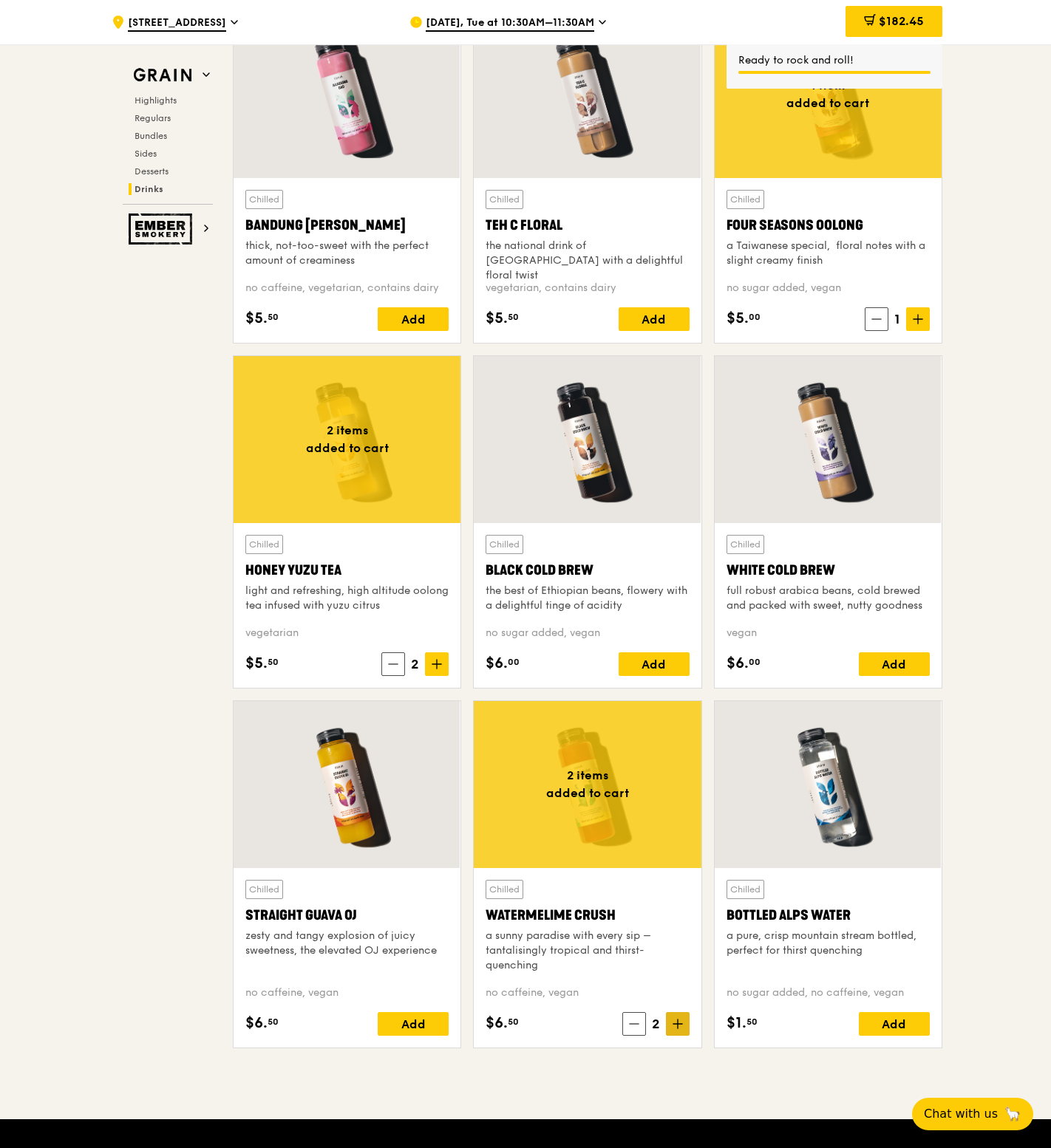
click at [681, 1024] on icon at bounding box center [677, 1024] width 9 height 0
click at [442, 676] on span at bounding box center [437, 664] width 24 height 24
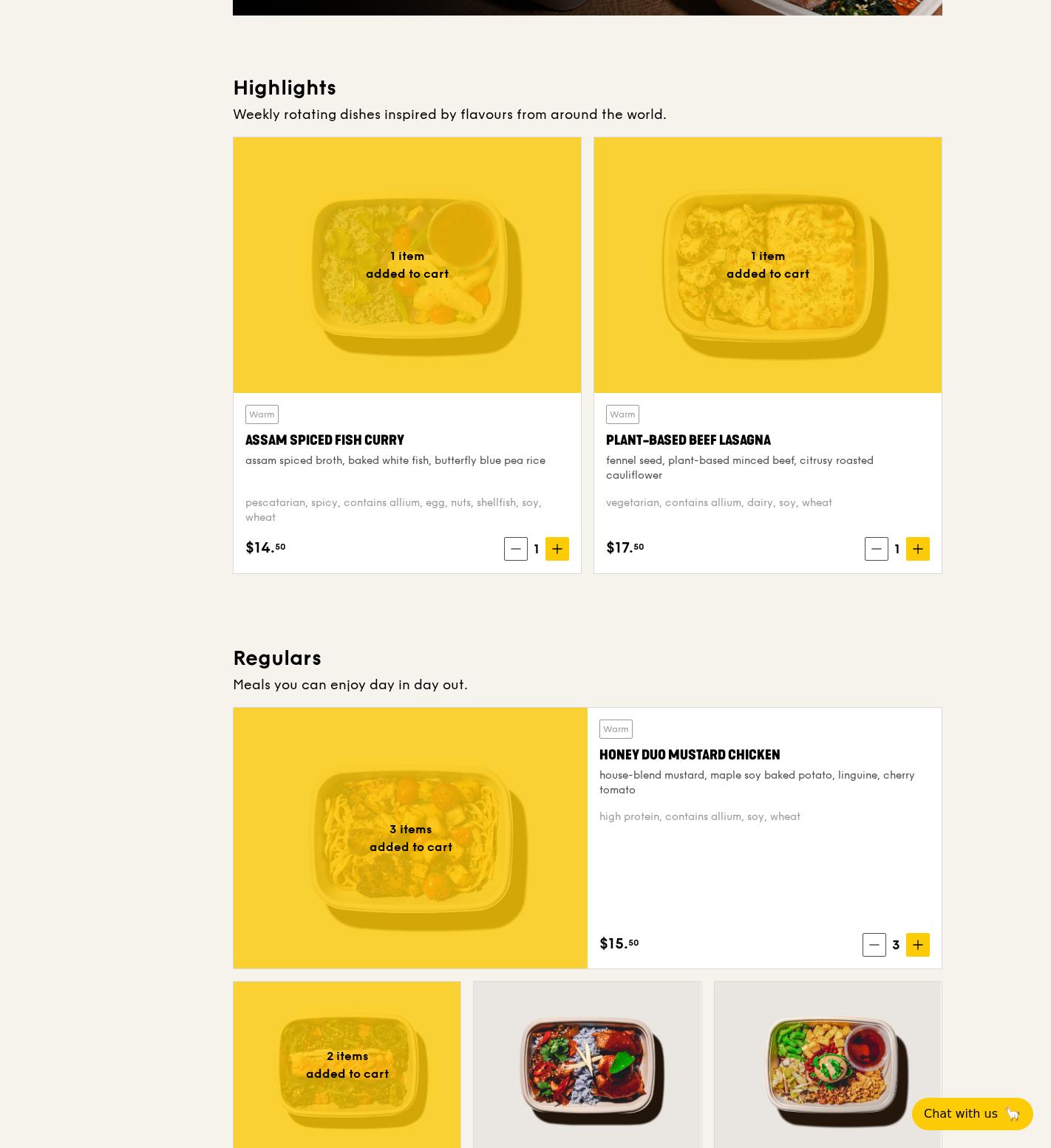
scroll to position [0, 0]
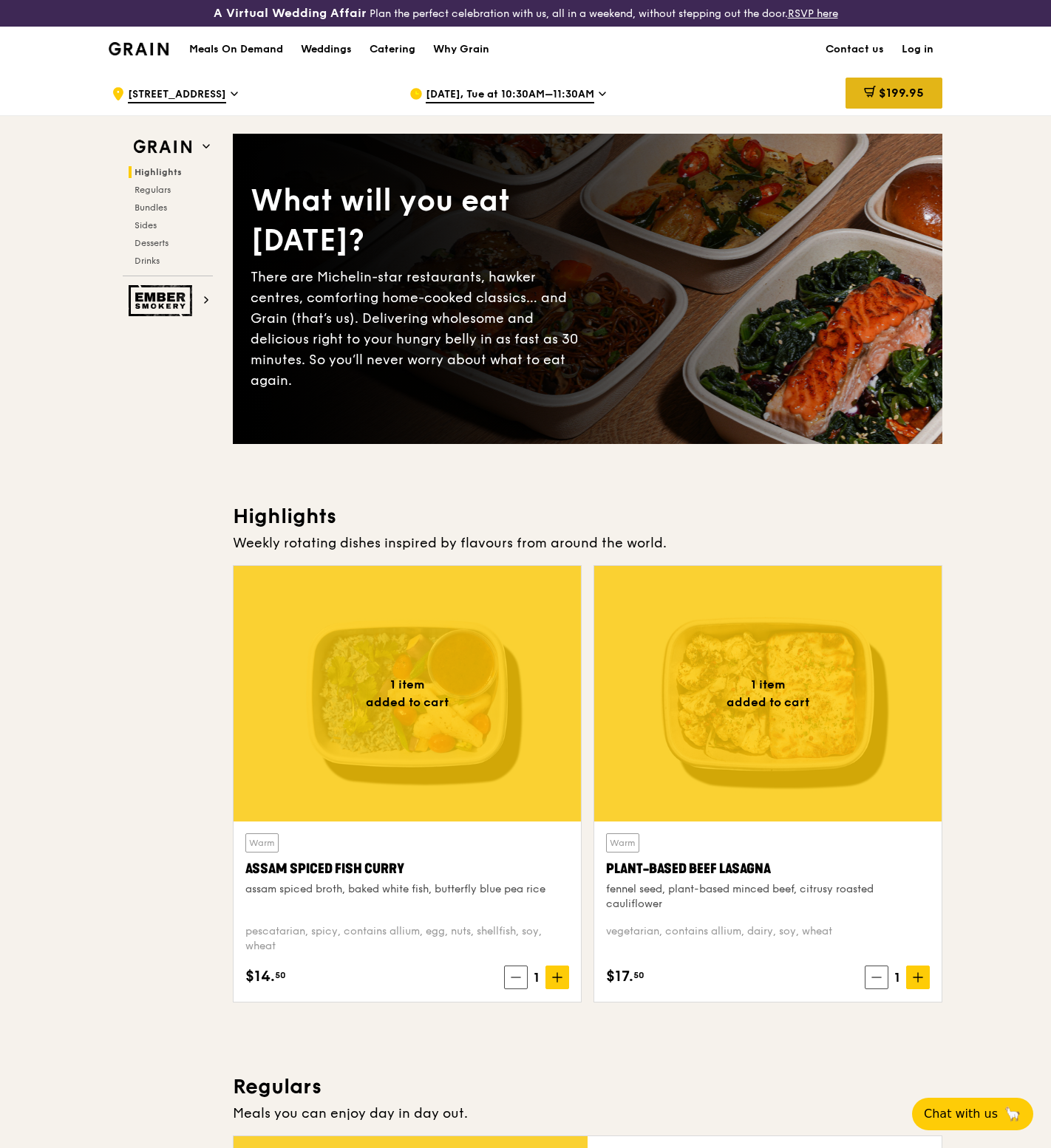
click at [896, 96] on span "$199.95" at bounding box center [901, 93] width 45 height 14
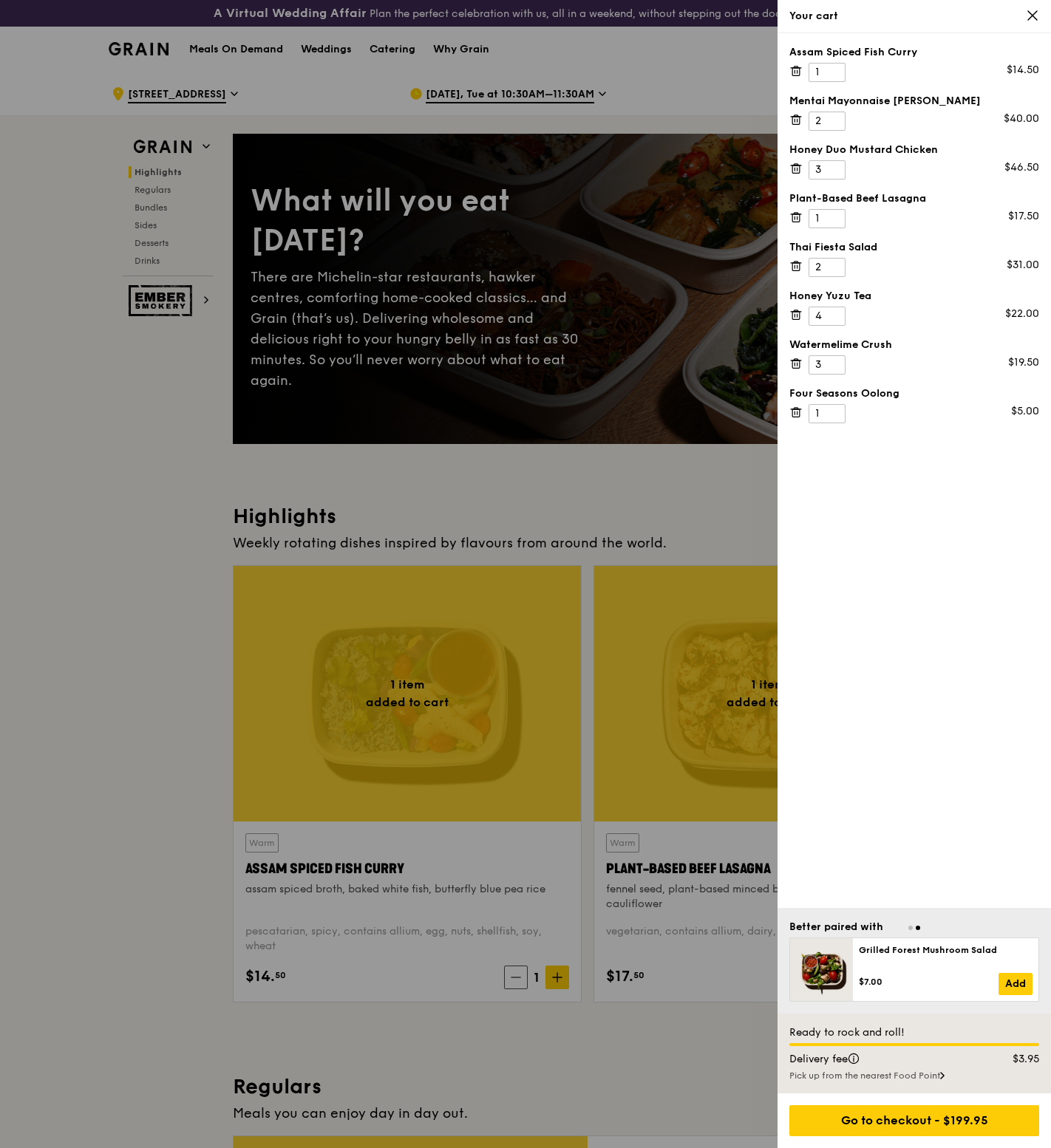
click at [940, 579] on div "Assam Spiced Fish [PERSON_NAME] 1 $14.50 Mentai Mayonnaise Aburi Salmon 2 $40.0…" at bounding box center [913, 470] width 273 height 875
click at [967, 1125] on div "Go to checkout - $199.95" at bounding box center [914, 1120] width 250 height 31
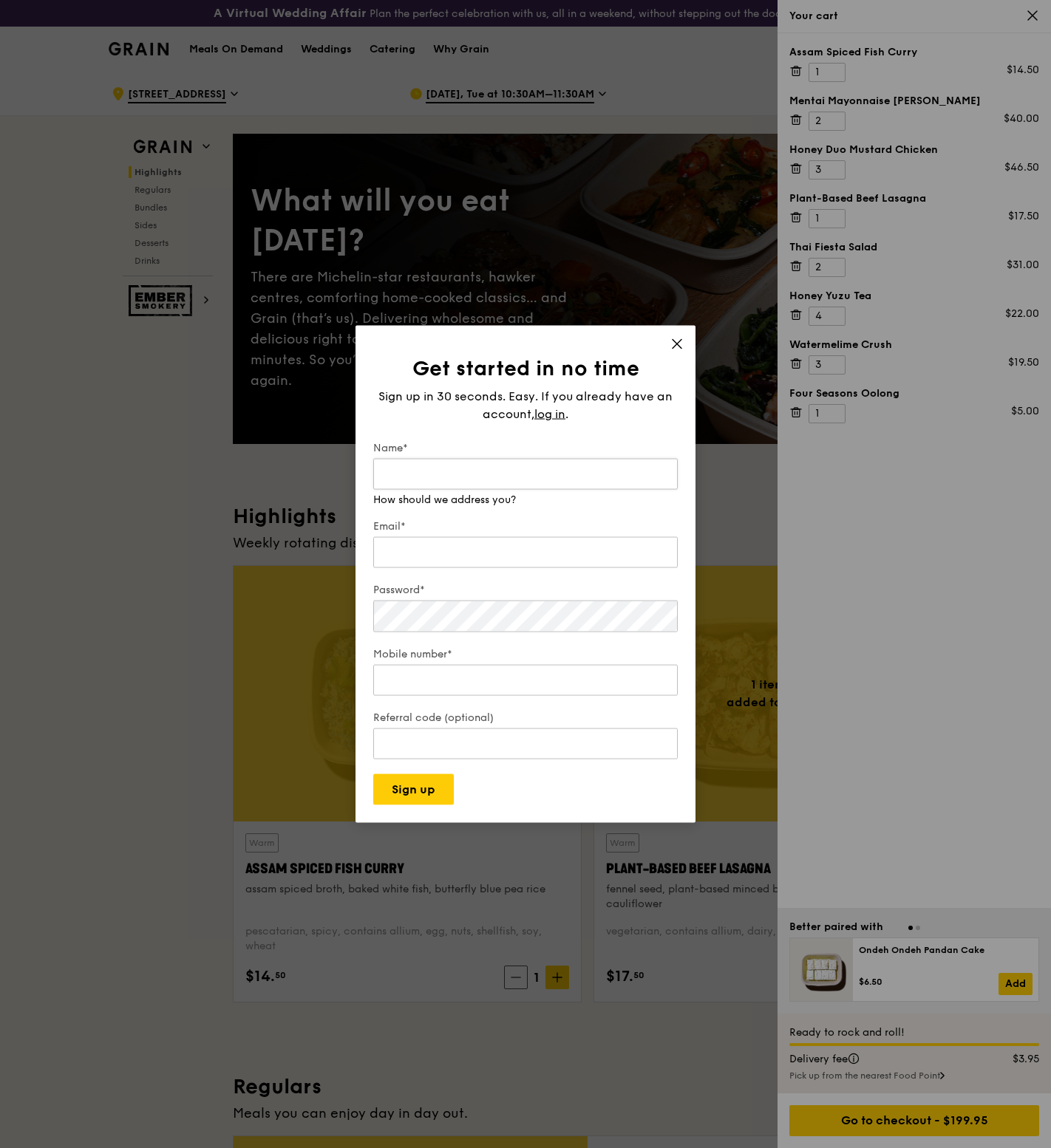
click at [523, 486] on input "Name*" at bounding box center [525, 474] width 304 height 31
type input "[PERSON_NAME] [PERSON_NAME]"
type input "[EMAIL_ADDRESS][DOMAIN_NAME]"
type input "87989968"
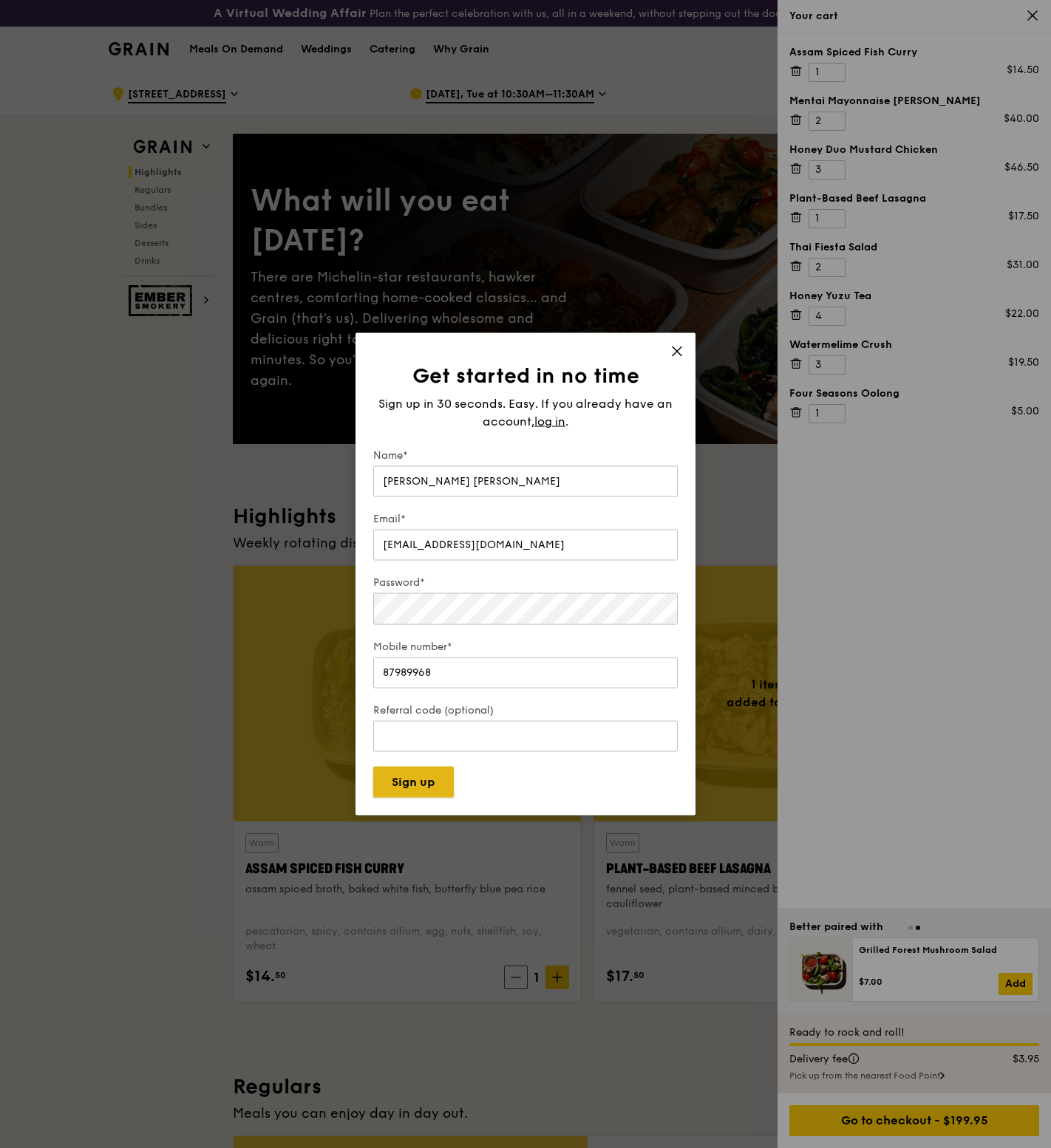
click at [424, 785] on button "Sign up" at bounding box center [413, 781] width 81 height 31
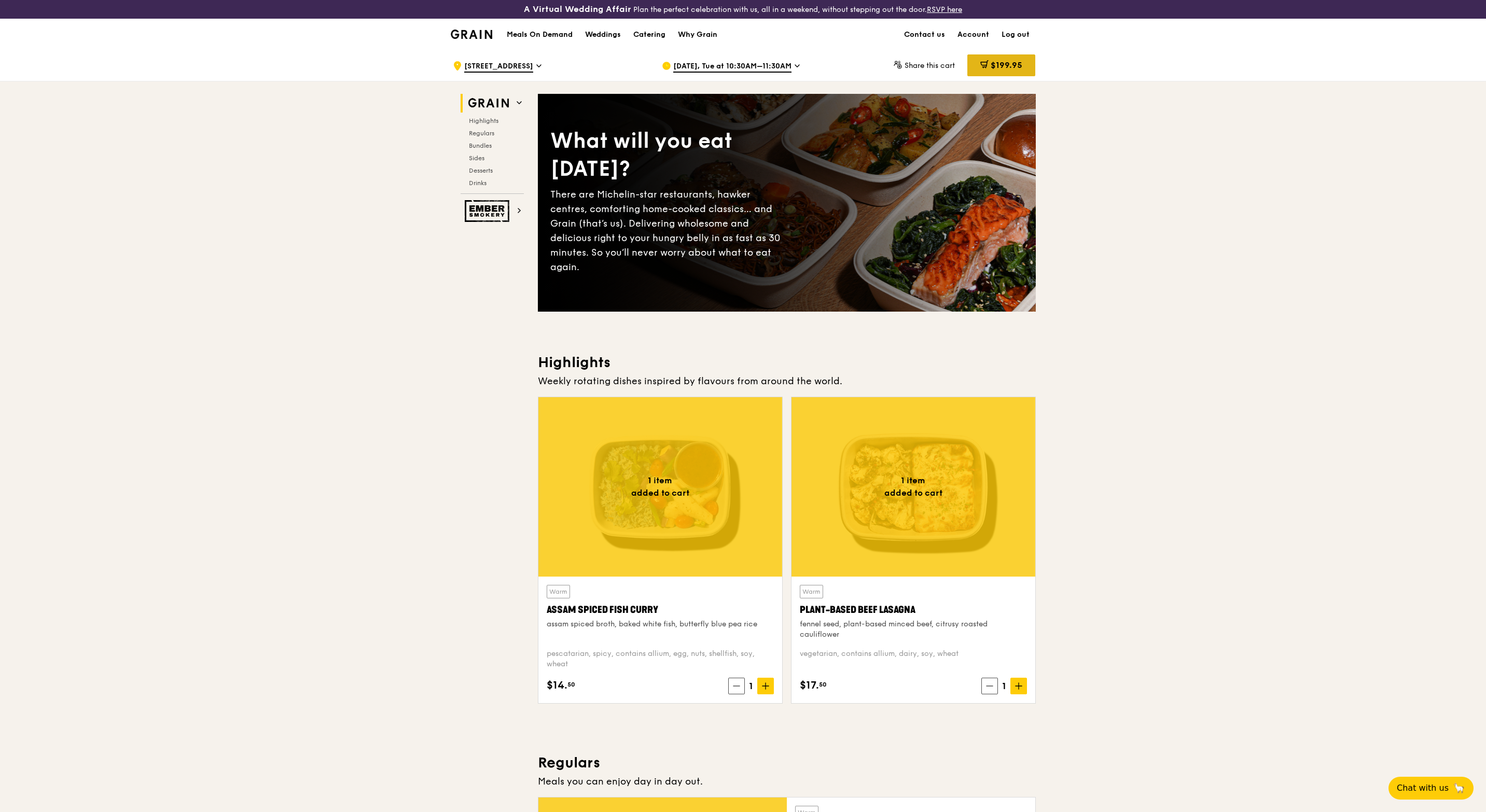
click at [1011, 72] on div "$199.95" at bounding box center [1001, 65] width 68 height 22
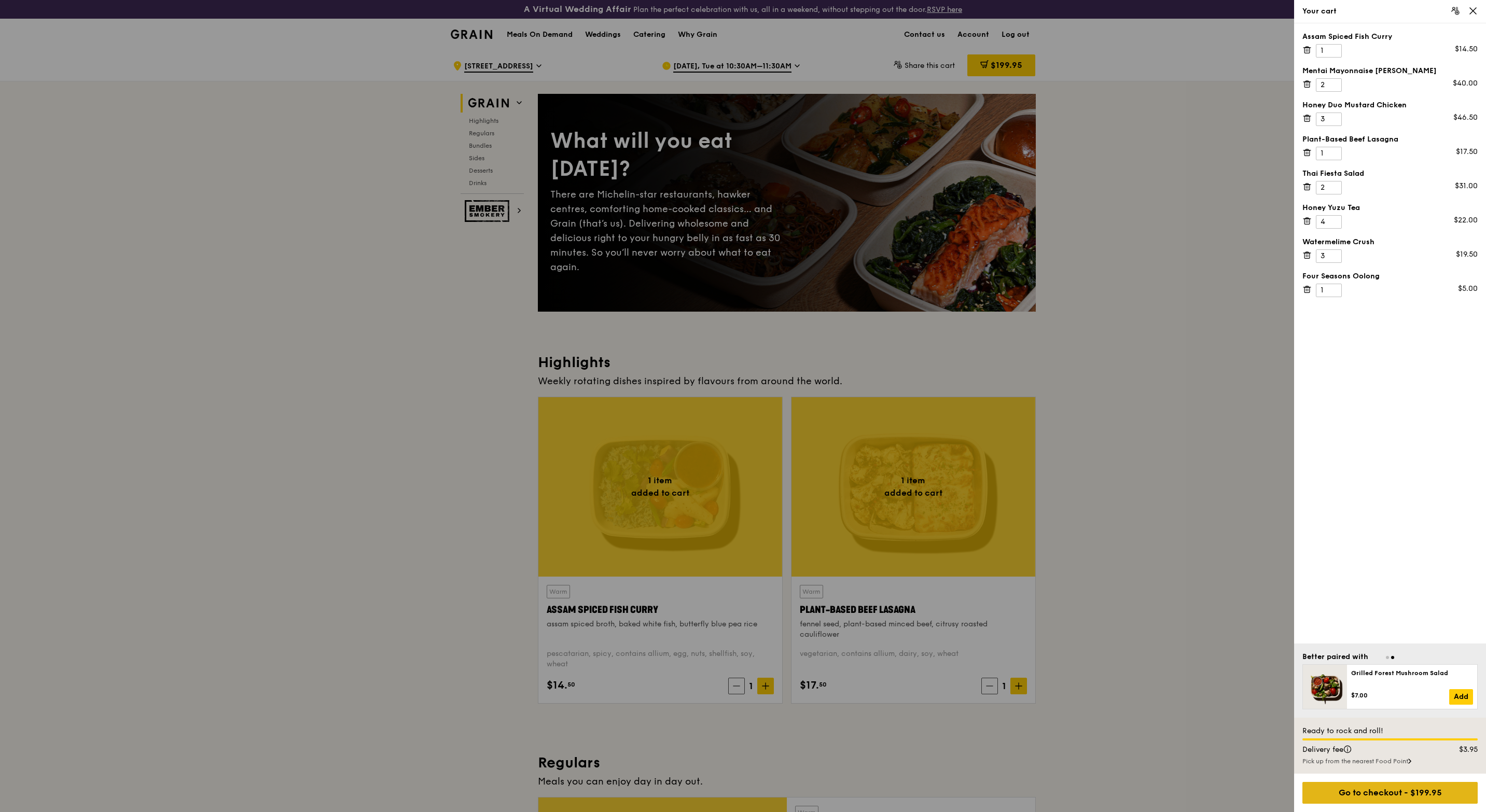
click at [1409, 787] on div "Go to checkout - $199.95" at bounding box center [1390, 792] width 175 height 22
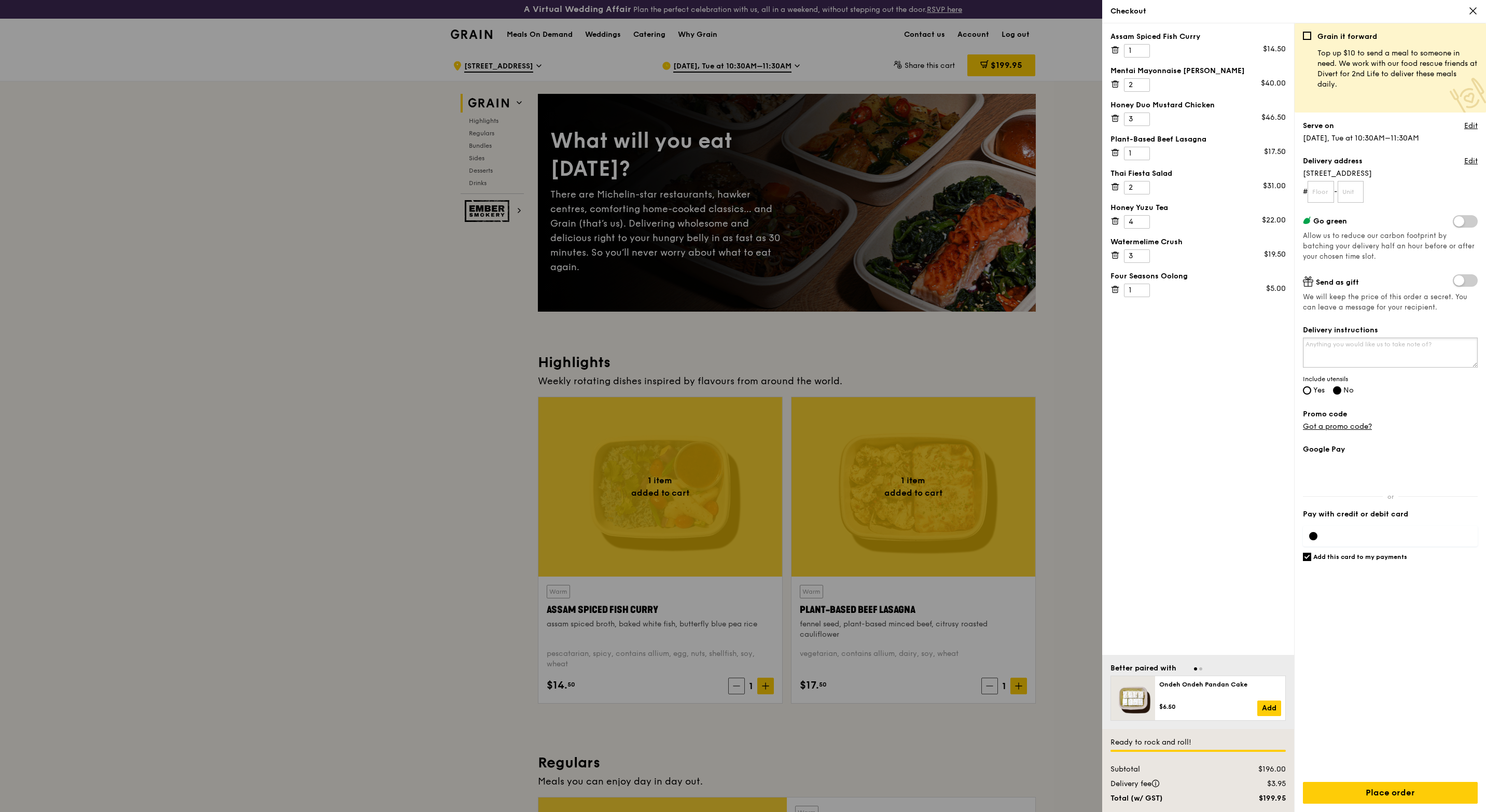
click at [1351, 347] on textarea "Delivery instructions" at bounding box center [1390, 352] width 175 height 30
click at [1308, 394] on input "Yes" at bounding box center [1307, 391] width 8 height 8
radio input "true"
radio input "false"
click at [1364, 351] on textarea "Delivery instructions" at bounding box center [1390, 352] width 175 height 30
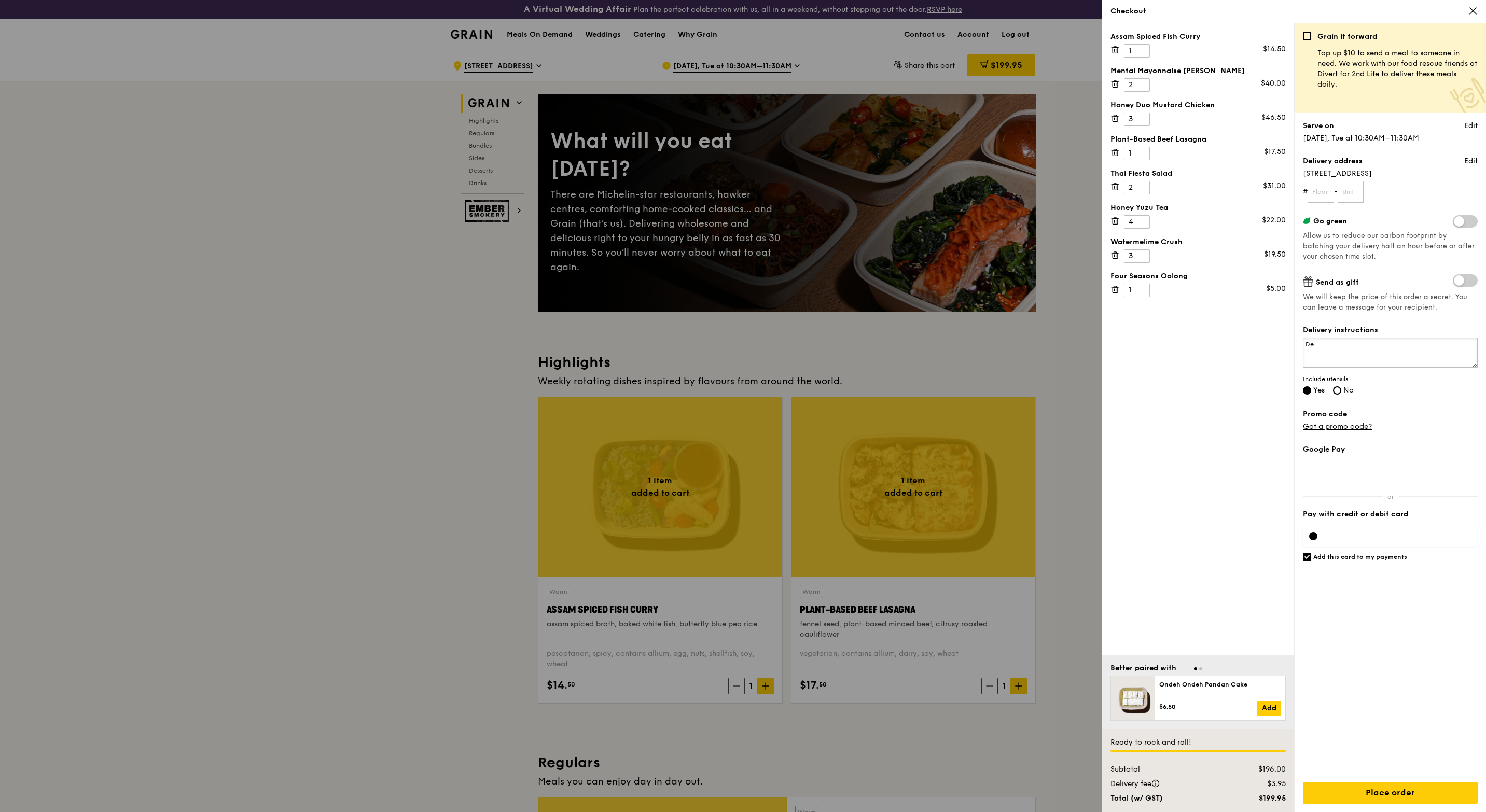
type textarea "D"
type textarea "P"
type textarea "R"
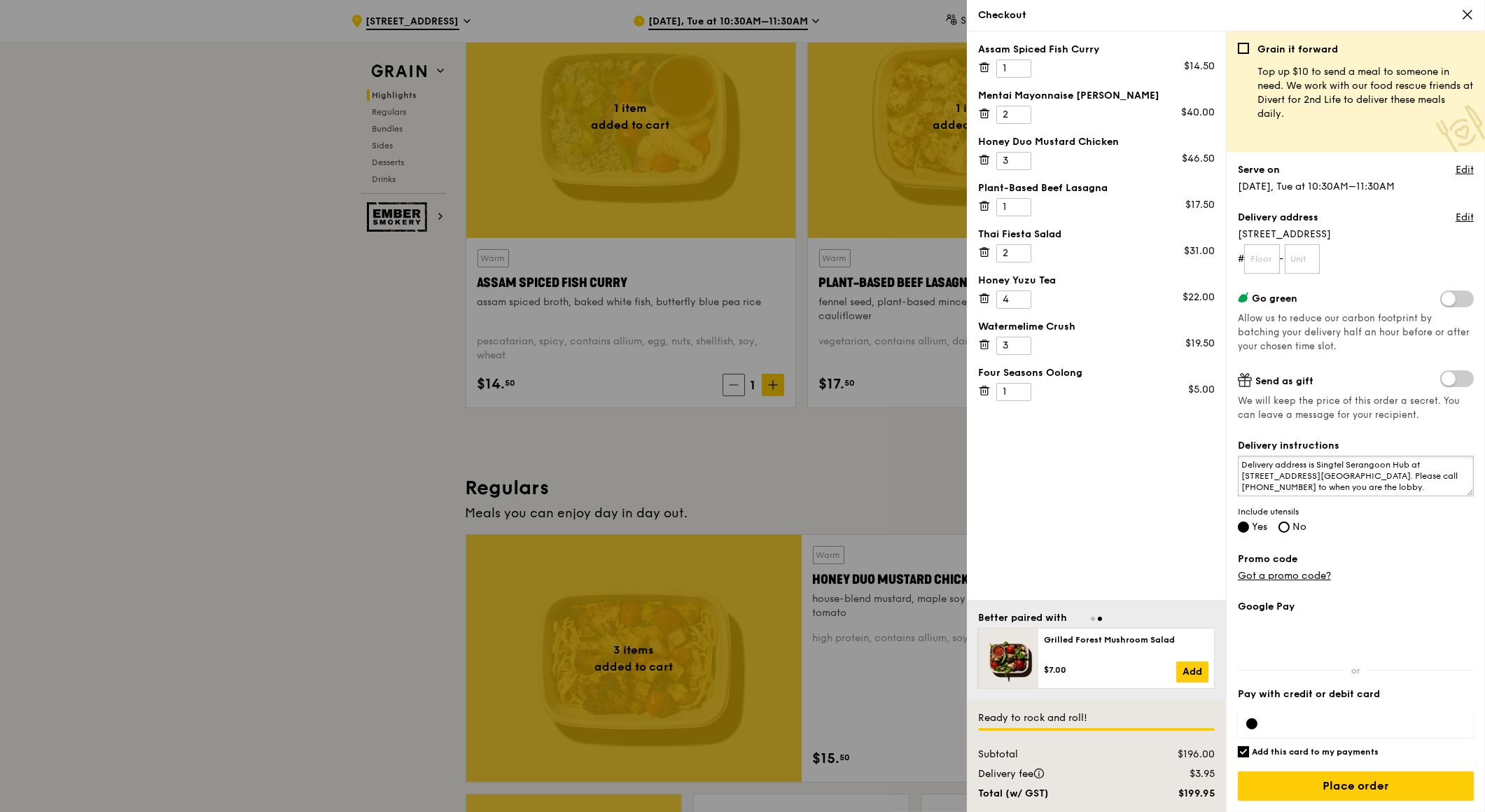
scroll to position [545, 0]
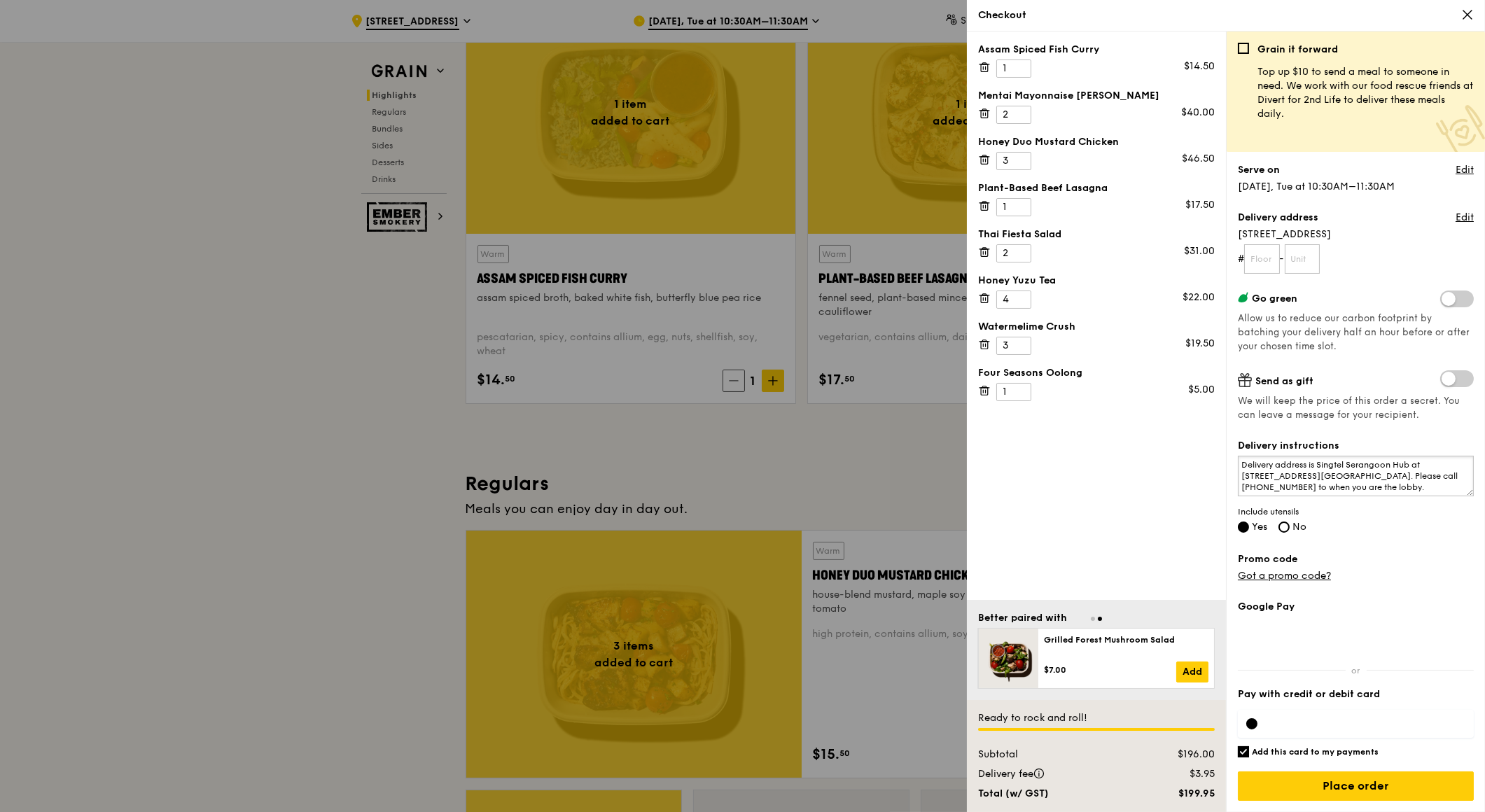
type textarea "Delivery address is Singtel Serangoon Hub at 1 Serangoon North Ave 5, S554915. …"
click at [1430, 540] on div "Grain it forward Top up $10 to send a meal to someone in need. We work with our…" at bounding box center [1355, 427] width 236 height 769
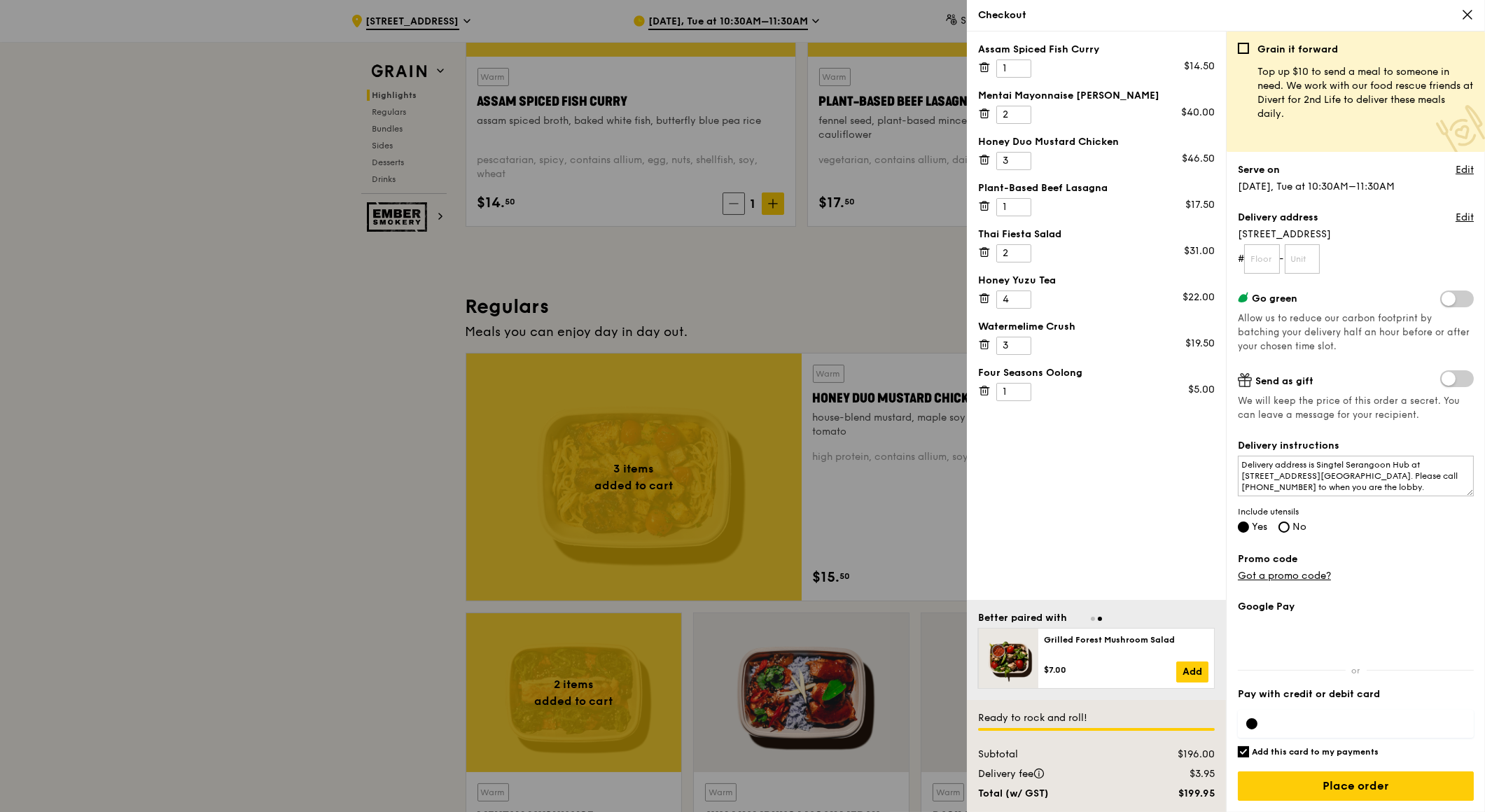
scroll to position [738, 0]
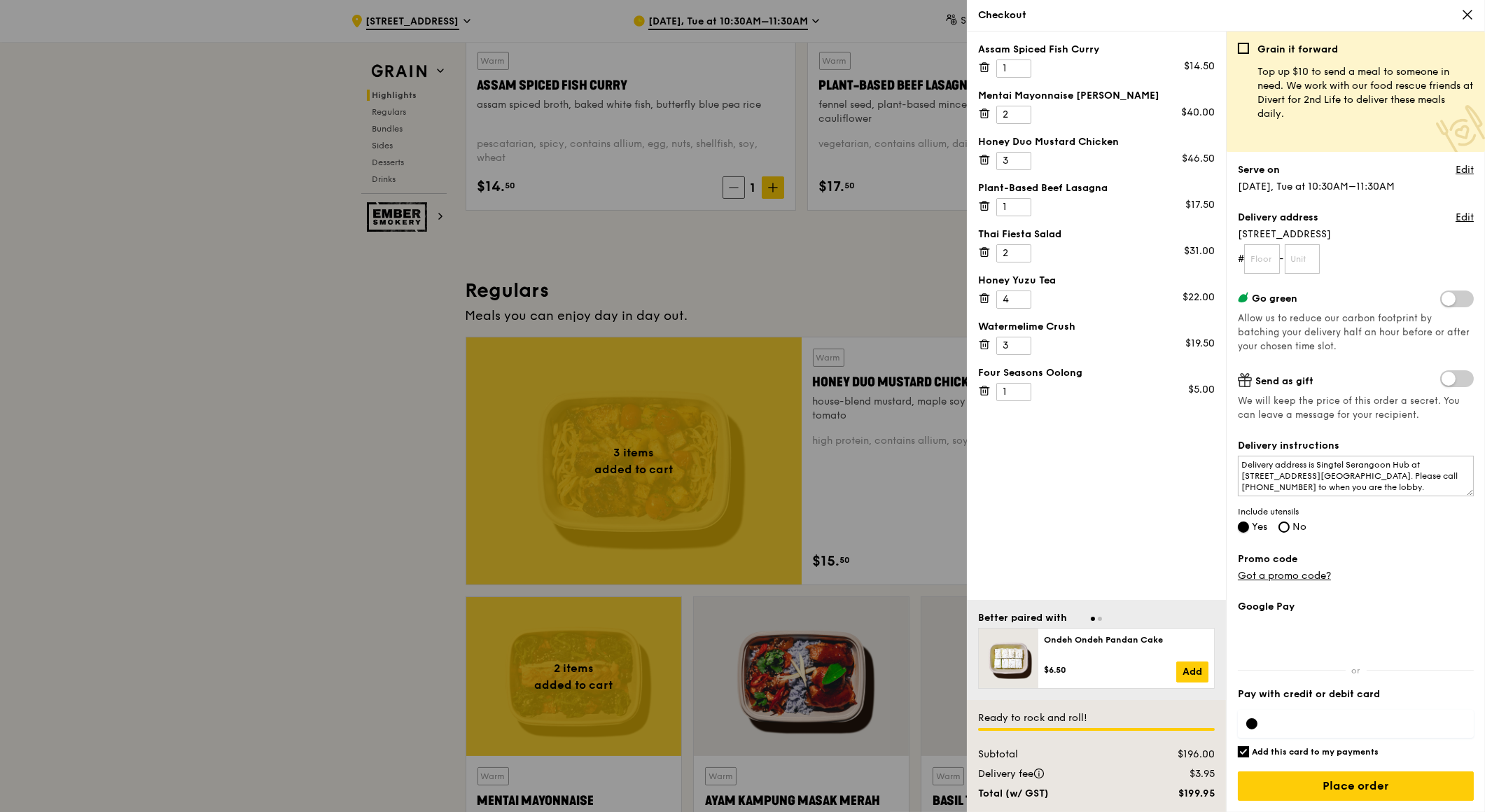
click at [1243, 528] on input "Yes" at bounding box center [1243, 528] width 11 height 11
click at [1340, 710] on div at bounding box center [1355, 724] width 236 height 28
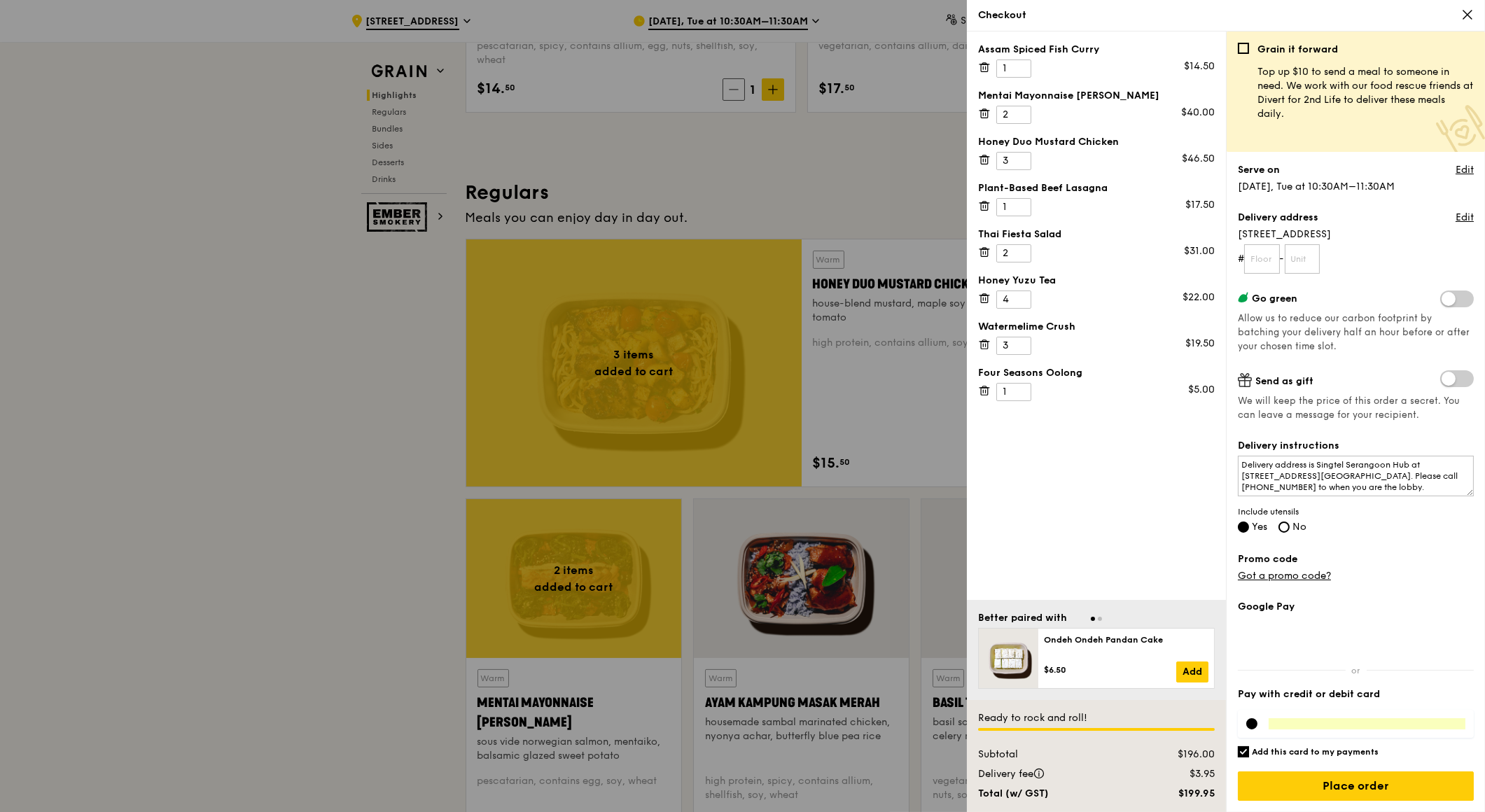
scroll to position [837, 0]
click at [1369, 788] on input "Place order" at bounding box center [1355, 785] width 236 height 29
click at [1268, 259] on input "text" at bounding box center [1262, 259] width 36 height 29
click at [1267, 263] on input "text" at bounding box center [1262, 259] width 36 height 29
type input "2"
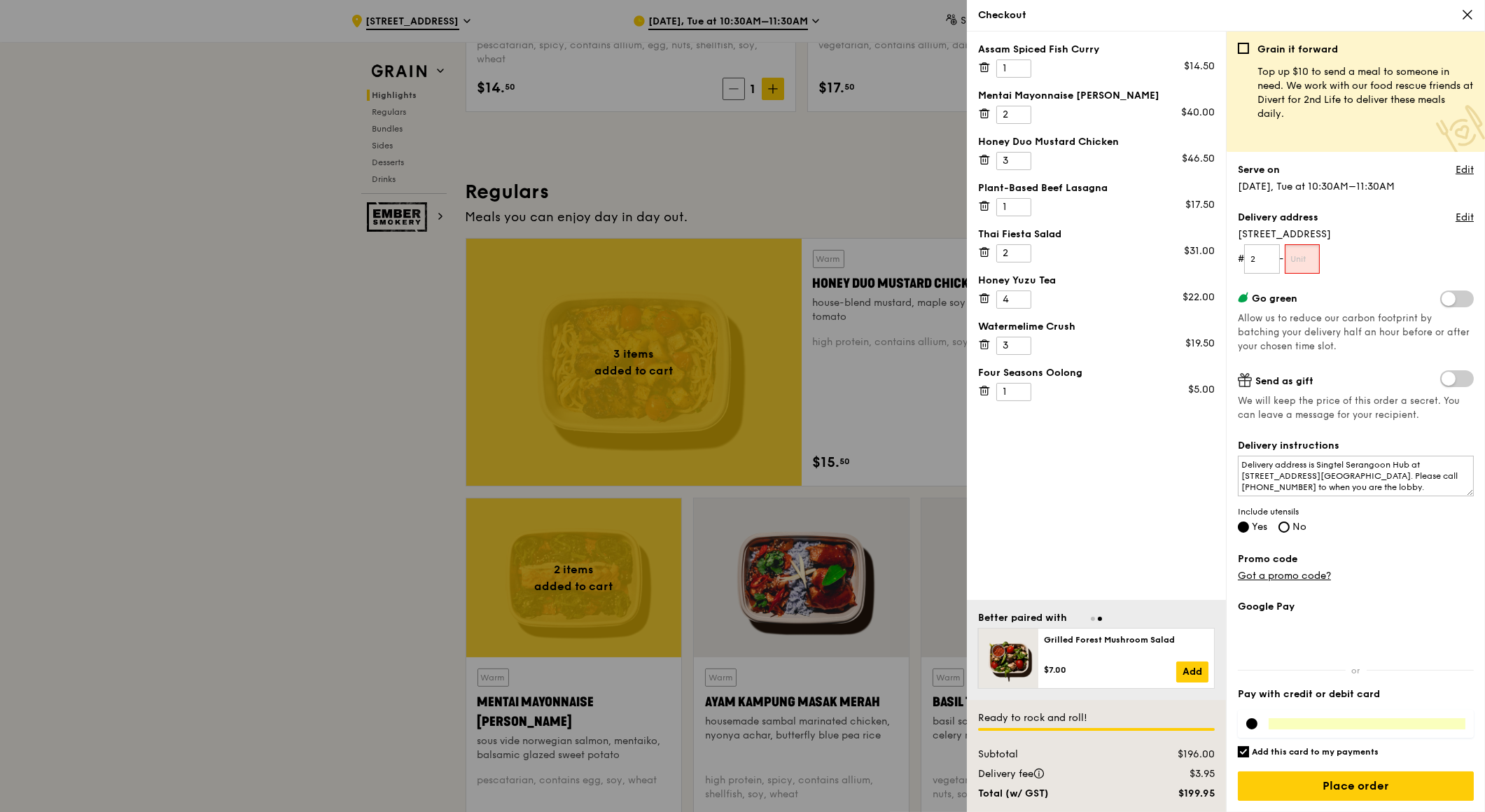
click at [1321, 259] on input "text" at bounding box center [1303, 259] width 36 height 29
type input "2"
type input "0"
click at [1371, 259] on form "# 2 - 0" at bounding box center [1355, 259] width 236 height 29
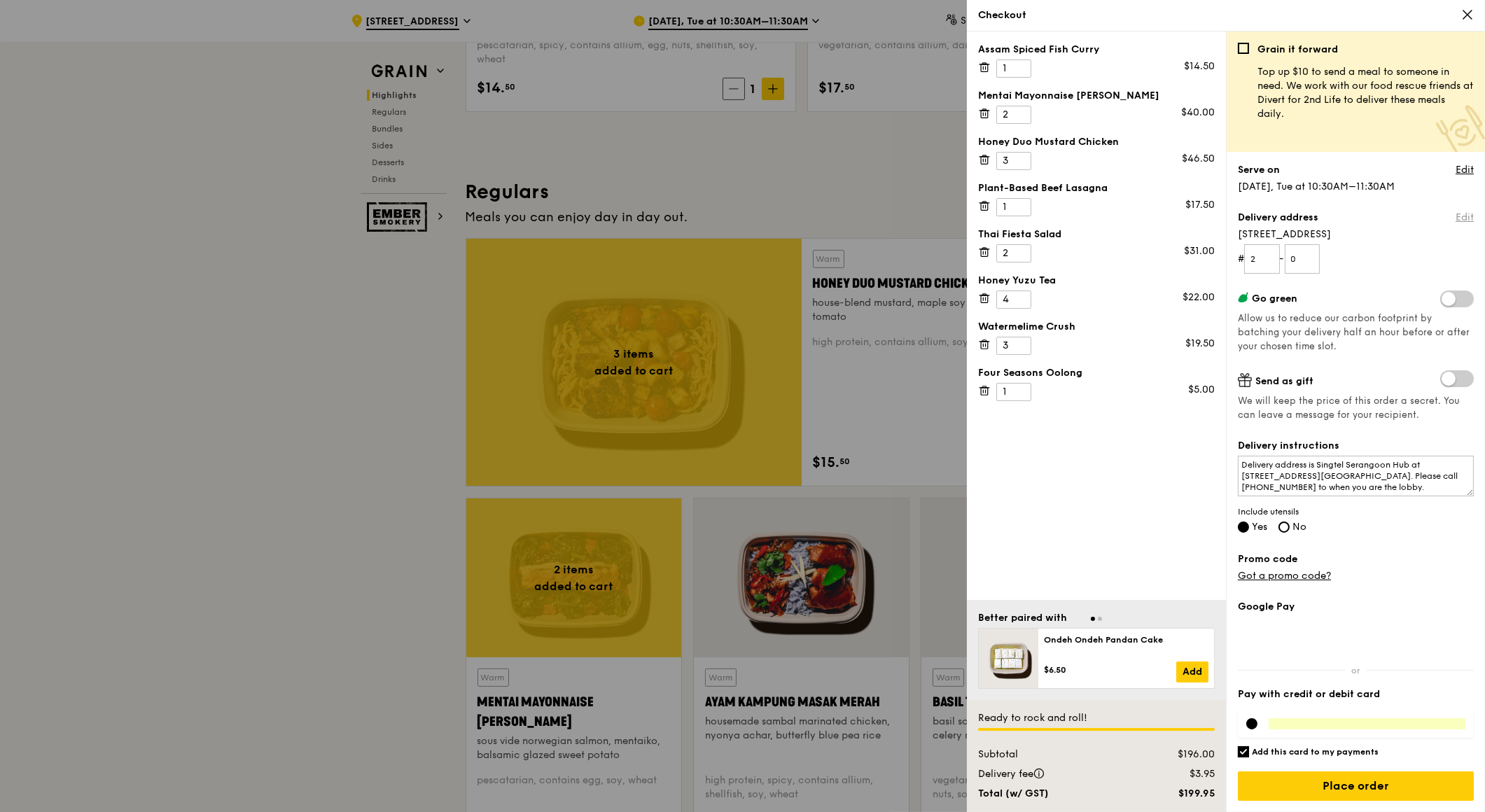
click at [1461, 217] on link "Edit" at bounding box center [1464, 217] width 18 height 14
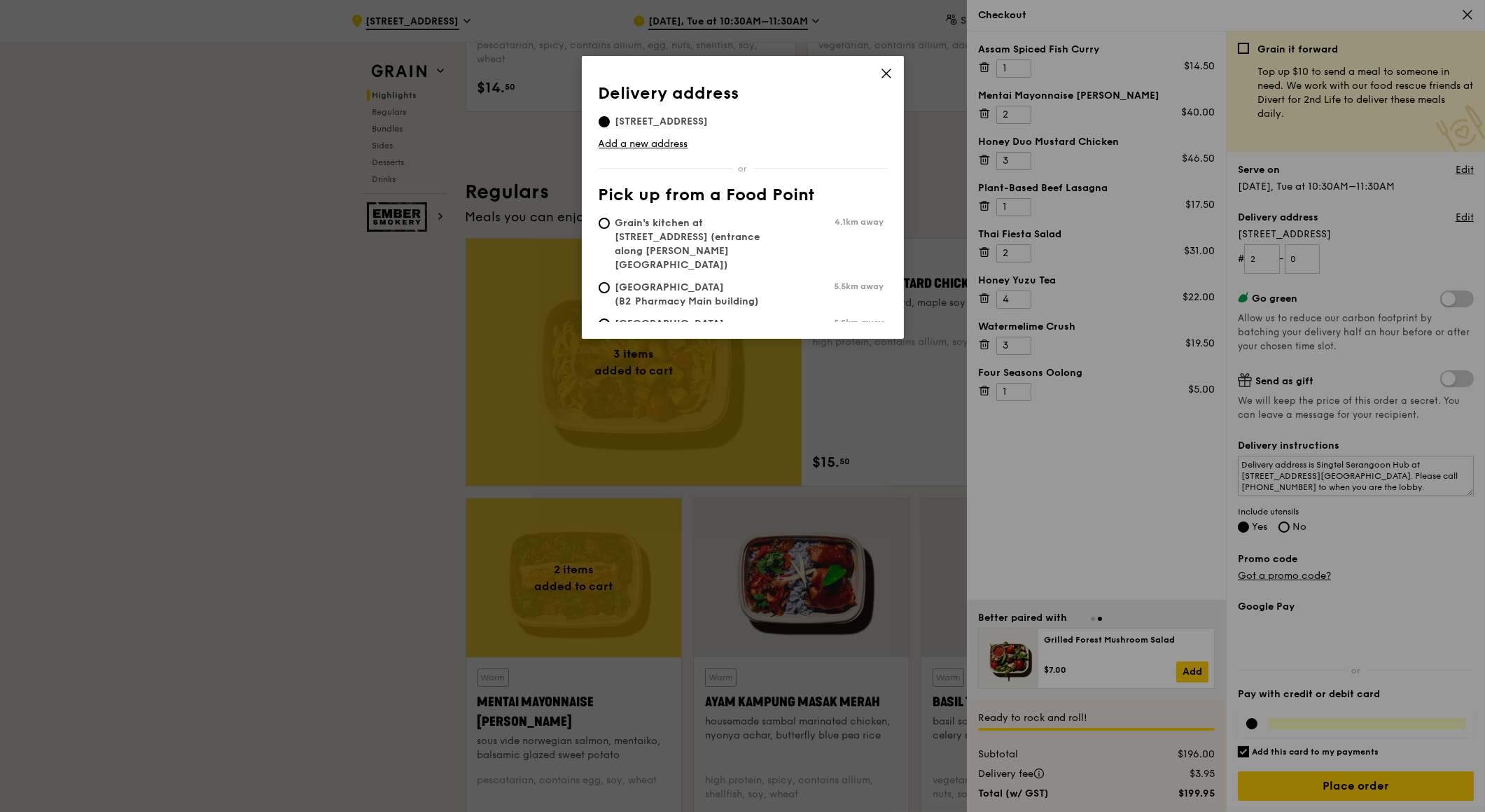
click at [890, 74] on icon at bounding box center [886, 73] width 12 height 12
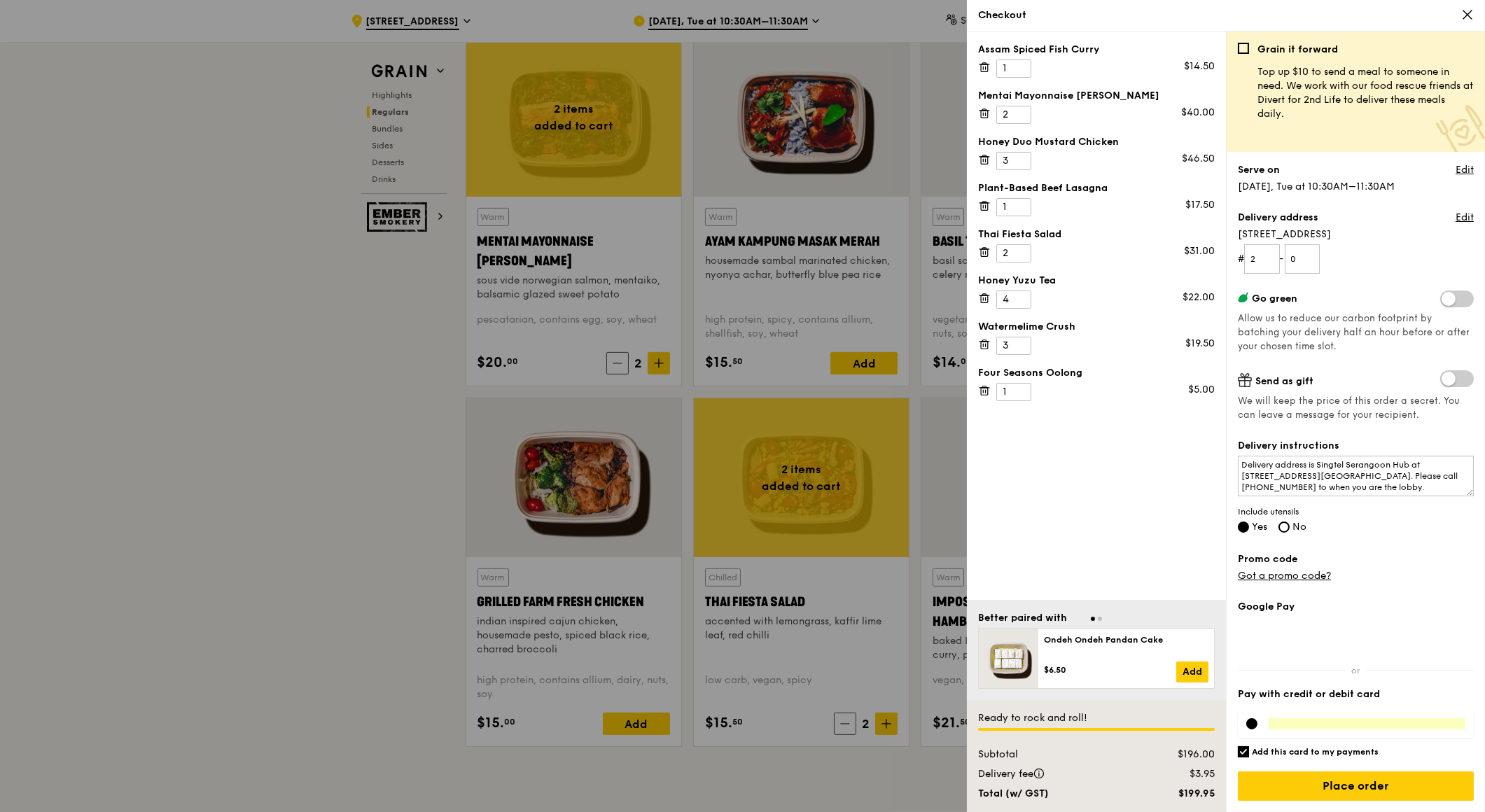
scroll to position [1299, 0]
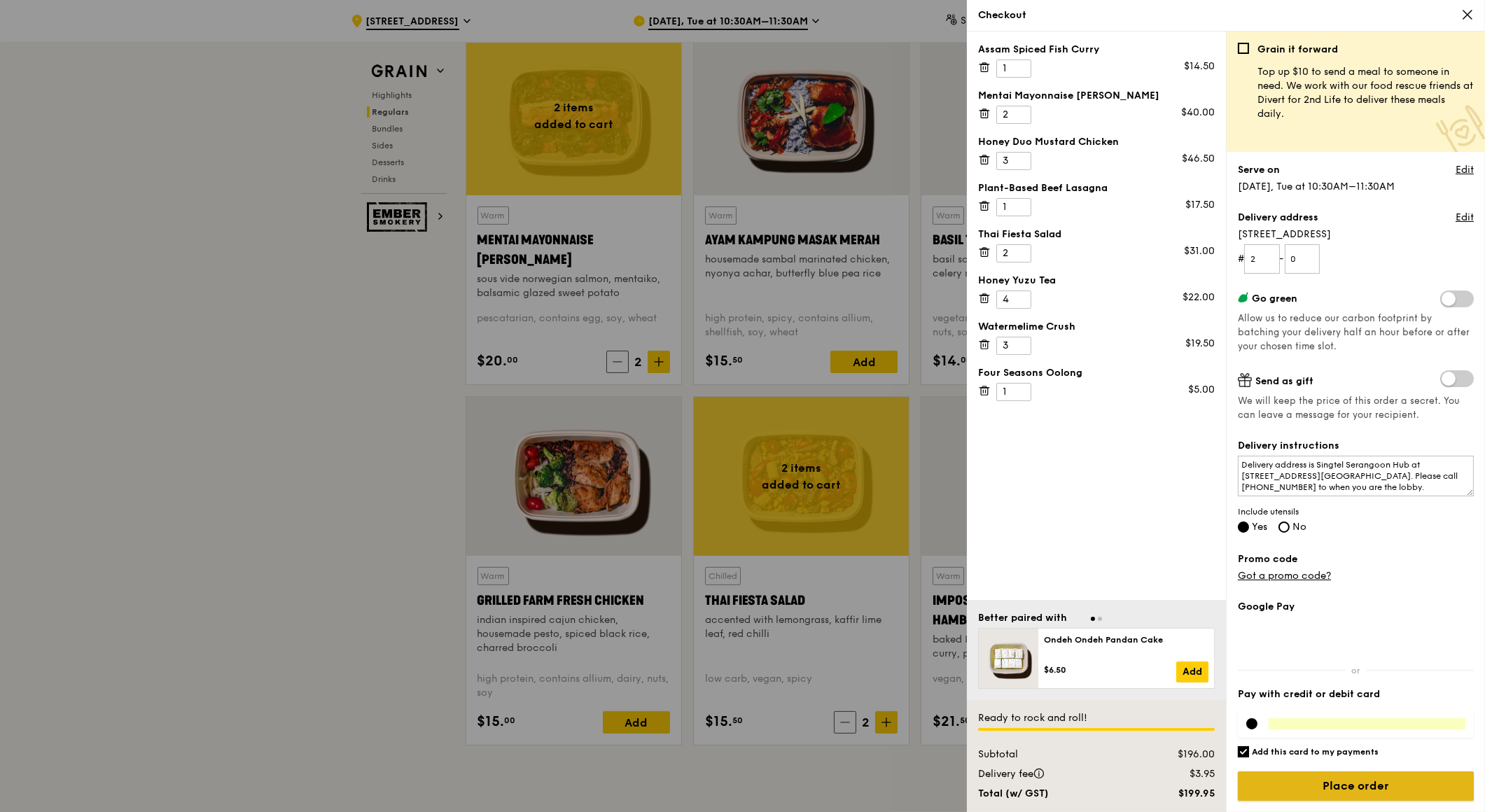
click at [1383, 785] on input "Place order" at bounding box center [1355, 785] width 236 height 29
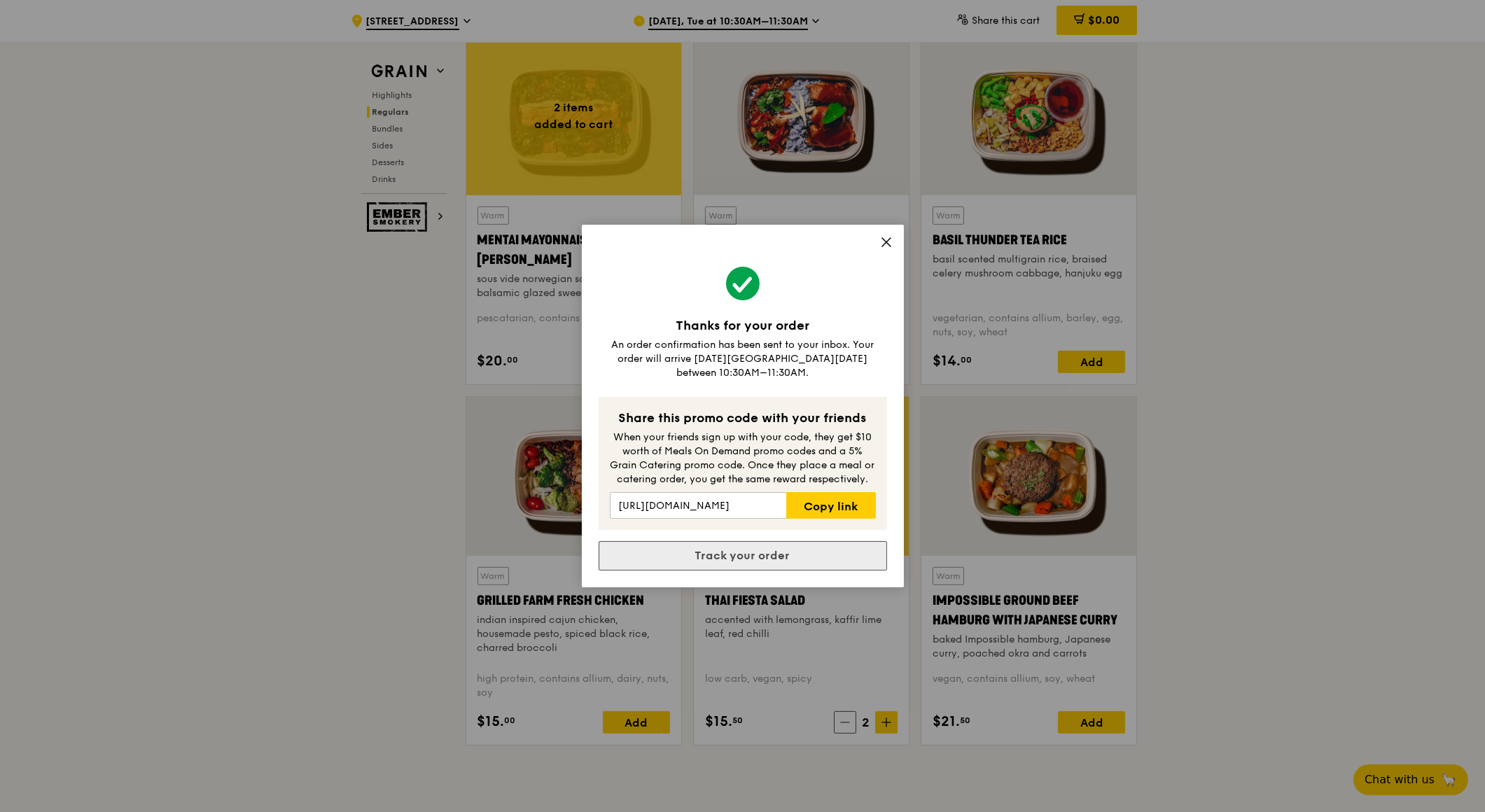
drag, startPoint x: 752, startPoint y: 563, endPoint x: 735, endPoint y: 551, distance: 20.8
click at [735, 551] on link "Track your order" at bounding box center [743, 555] width 288 height 29
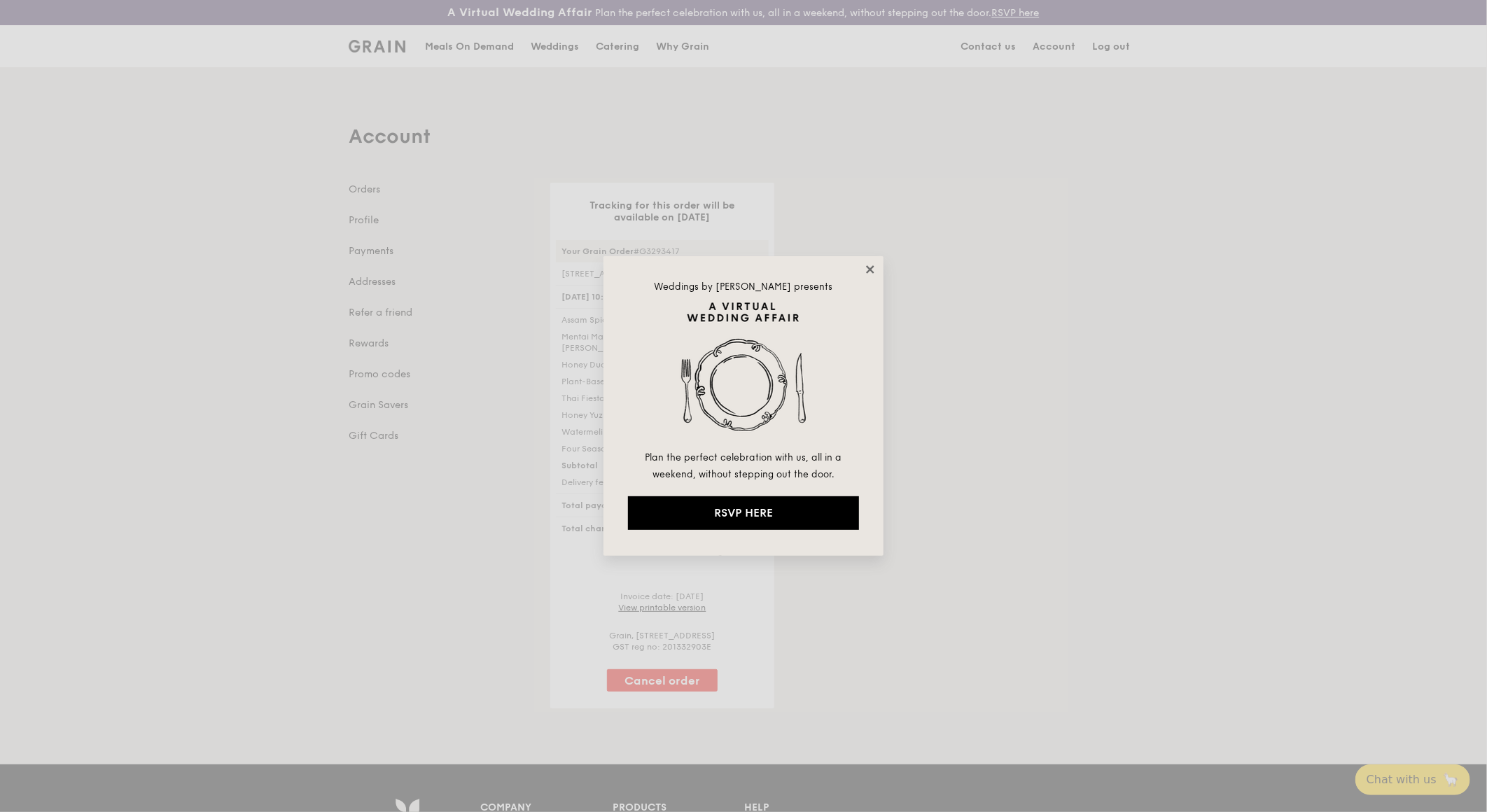
click at [866, 263] on icon at bounding box center [870, 269] width 12 height 12
